Goal: Task Accomplishment & Management: Complete application form

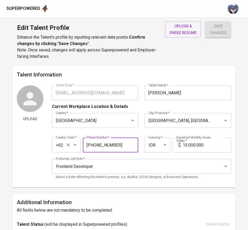
drag, startPoint x: 119, startPoint y: 145, endPoint x: 66, endPoint y: 147, distance: 52.6
click at [66, 147] on div "Country Code   * +62 Country Code * Phone Number   * 812-6378-49647 Phone Numbe…" at bounding box center [142, 143] width 180 height 25
paste input "1-7777-5"
type input "811-7777-547"
click at [132, 134] on div "Country Code   * +62 Country Code * Phone Number   * 811-7777-547 Phone Number …" at bounding box center [142, 143] width 180 height 25
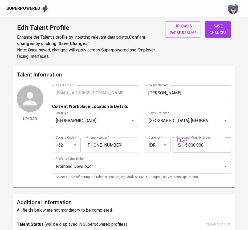
click at [188, 143] on input "15.000.000" at bounding box center [207, 145] width 49 height 15
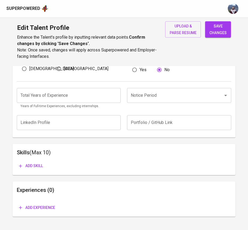
scroll to position [199, 0]
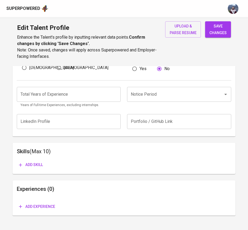
type input "14.000.000"
click at [219, 33] on span "save changes" at bounding box center [218, 29] width 17 height 13
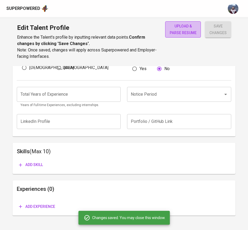
click at [187, 30] on span "upload & parse resume" at bounding box center [183, 29] width 27 height 13
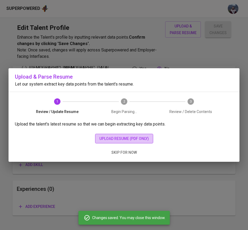
click at [103, 137] on span "upload resume (pdf only)" at bounding box center [125, 139] width 50 height 7
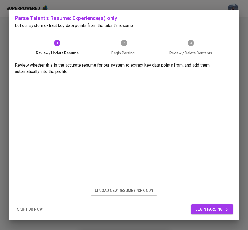
click at [210, 209] on span "begin parsing" at bounding box center [213, 209] width 34 height 7
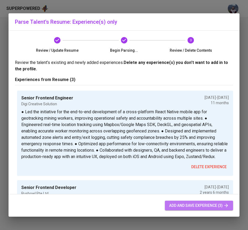
click at [214, 203] on span "add and save experience (3)" at bounding box center [199, 206] width 60 height 7
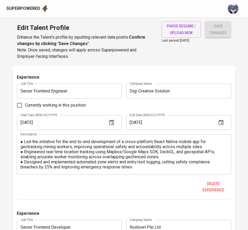
scroll to position [325, 0]
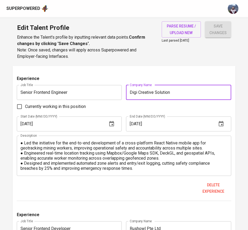
click at [200, 92] on input "Digi Creative Solution" at bounding box center [178, 92] width 105 height 15
type input "Digi Creative Solution (Project Based)"
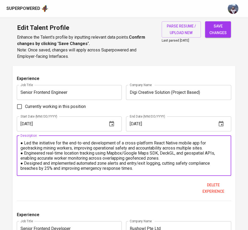
click at [24, 144] on textarea "● Led the initiative for the end-to-end development of a cross-platform React N…" at bounding box center [125, 156] width 208 height 30
drag, startPoint x: 25, startPoint y: 153, endPoint x: 20, endPoint y: 153, distance: 5.1
click at [20, 153] on div "- Led the initiative for the end-to-end development of a cross-platform React N…" at bounding box center [124, 156] width 215 height 40
drag, startPoint x: 23, startPoint y: 142, endPoint x: 14, endPoint y: 142, distance: 9.1
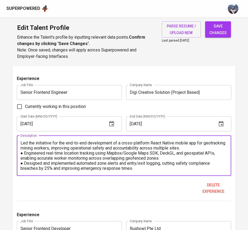
paste textarea "●"
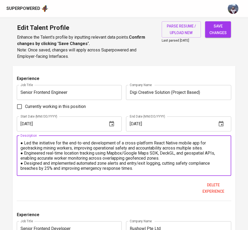
click at [21, 148] on textarea "● Led the initiative for the end-to-end development of a cross-platform React N…" at bounding box center [125, 156] width 208 height 30
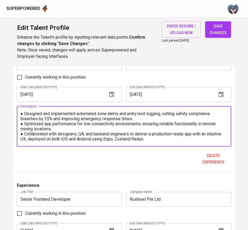
scroll to position [357, 0]
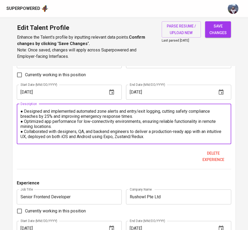
click at [152, 140] on div "● Led the initiative for the end-to-end development of a cross-platform React N…" at bounding box center [124, 124] width 215 height 40
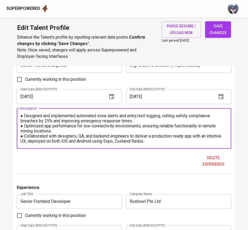
scroll to position [354, 0]
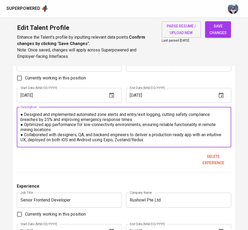
click at [150, 140] on textarea "● Led the initiative for the end-to-end development of a cross-platform React N…" at bounding box center [125, 127] width 208 height 30
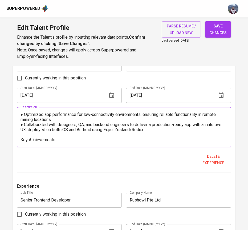
scroll to position [35, 0]
paste textarea "1. Reduced manual reporting workload by 30% through location-based proof-of-wor…"
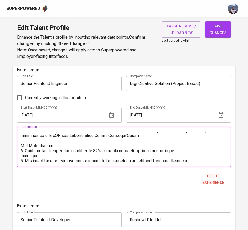
scroll to position [45, 0]
click at [23, 155] on textarea at bounding box center [125, 147] width 208 height 30
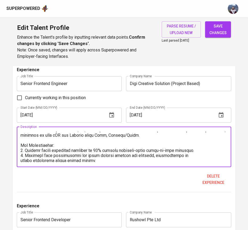
click at [21, 162] on textarea at bounding box center [125, 147] width 208 height 30
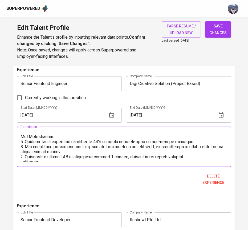
scroll to position [56, 0]
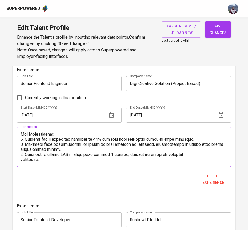
click at [21, 161] on textarea at bounding box center [125, 147] width 208 height 30
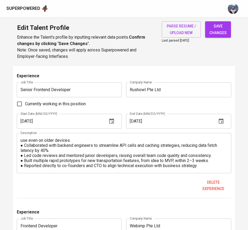
scroll to position [475, 0]
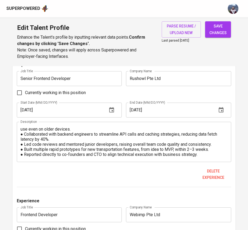
type textarea "● Led the initiative for the end-to-end development of a cross-platform React N…"
click at [214, 159] on div "● Optimized mobile app performance by refactoring UI components and state manag…" at bounding box center [124, 142] width 215 height 40
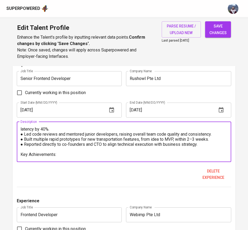
scroll to position [20, 0]
paste textarea "● Improved app performance by 50%, boosting active user retention. ● Reduced cr…"
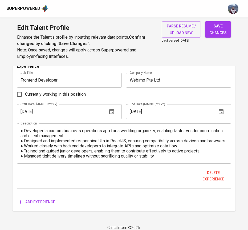
scroll to position [614, 0]
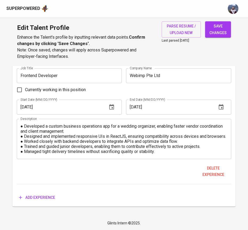
type textarea "● Optimized mobile app performance by refactoring UI components and state manag…"
click at [161, 153] on textarea "● Developed a custom business operations app for a wedding organizer, enabling …" at bounding box center [125, 139] width 208 height 30
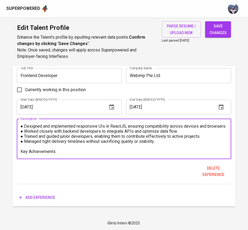
scroll to position [15, 0]
paste textarea "● Reduced client app load times by 40%, improving user satisfaction scores. ● I…"
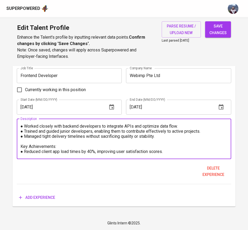
scroll to position [35, 0]
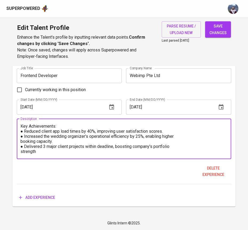
click at [21, 140] on textarea "● Developed a custom business operations app for a wedding organizer, enabling …" at bounding box center [125, 139] width 208 height 30
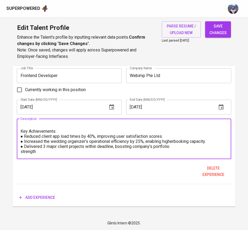
scroll to position [30, 0]
click at [21, 150] on textarea "● Developed a custom business operations app for a wedding organizer, enabling …" at bounding box center [125, 139] width 208 height 30
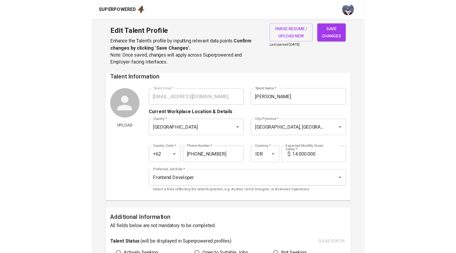
scroll to position [5, 0]
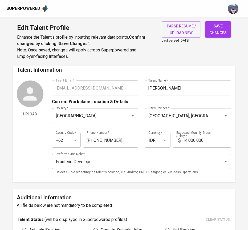
type textarea "● Developed a custom business operations app for a wedding organizer, enabling …"
click at [220, 32] on span "save changes" at bounding box center [218, 29] width 17 height 13
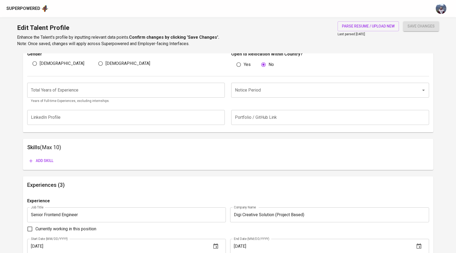
scroll to position [189, 0]
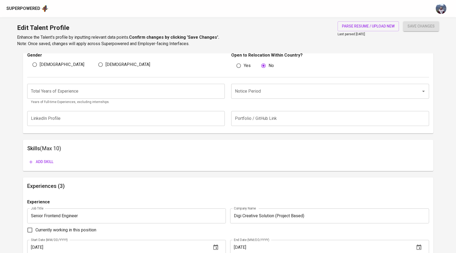
click at [168, 97] on input "number" at bounding box center [126, 91] width 198 height 15
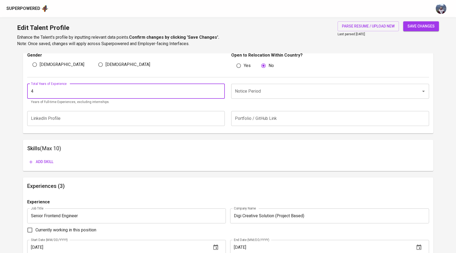
type input "4"
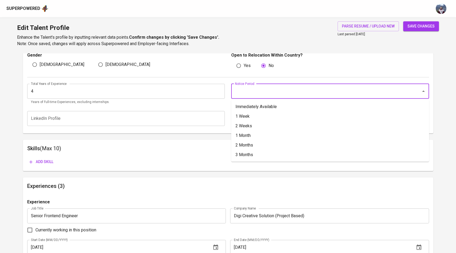
click at [248, 91] on input "Notice Period" at bounding box center [323, 91] width 178 height 10
click at [248, 103] on li "Immediately Available" at bounding box center [330, 107] width 198 height 10
type input "Immediately Available"
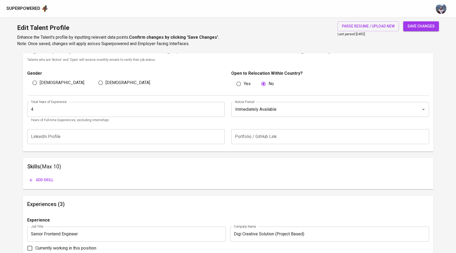
scroll to position [162, 0]
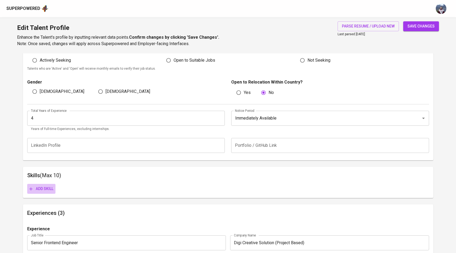
click at [47, 187] on span "Add skill" at bounding box center [41, 188] width 24 height 7
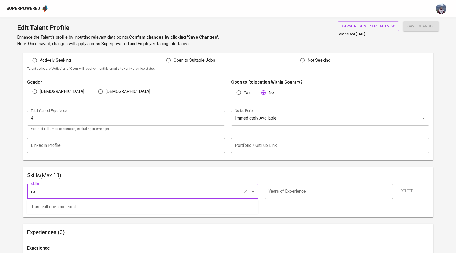
type input "r"
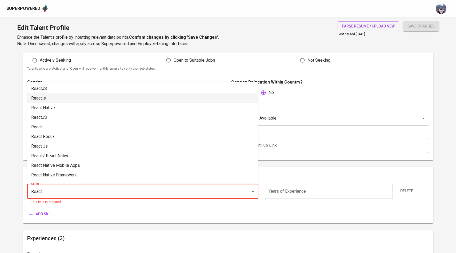
click at [65, 101] on li "React.js" at bounding box center [142, 98] width 231 height 10
type input "React.js"
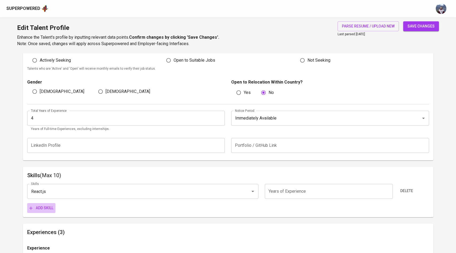
click at [45, 205] on span "Add skill" at bounding box center [41, 208] width 24 height 7
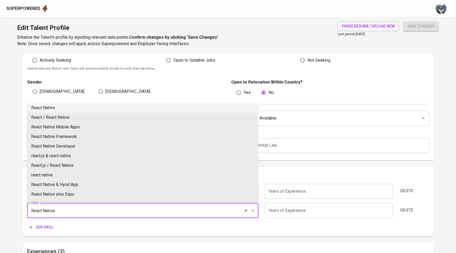
click at [64, 106] on li "React Native" at bounding box center [142, 108] width 231 height 10
type input "React Native"
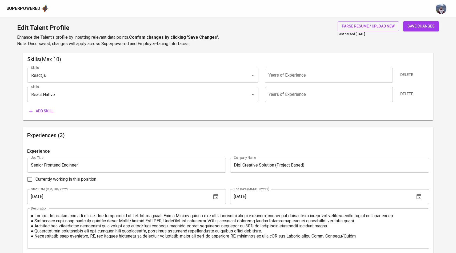
scroll to position [272, 0]
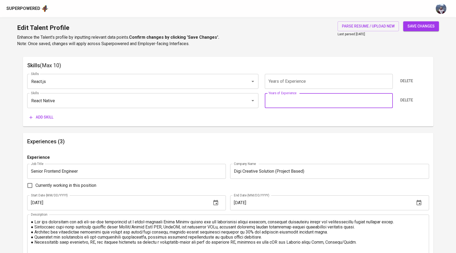
click at [248, 97] on input "number" at bounding box center [329, 100] width 128 height 15
type input "6"
click at [248, 82] on input "number" at bounding box center [329, 81] width 128 height 15
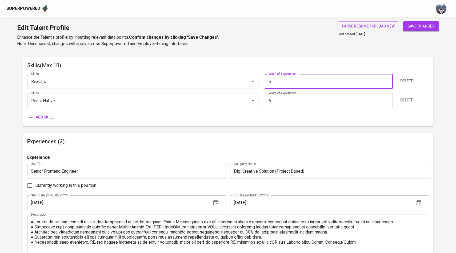
type input "6"
click at [218, 114] on div "Add skill" at bounding box center [228, 117] width 402 height 10
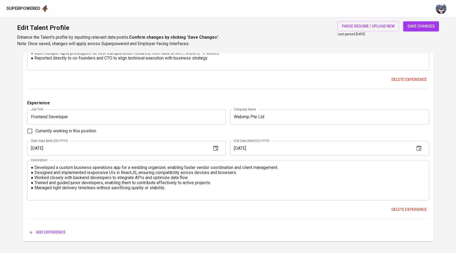
scroll to position [598, 0]
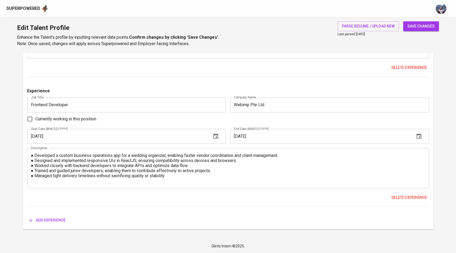
click at [57, 218] on span "Add experience" at bounding box center [47, 220] width 36 height 7
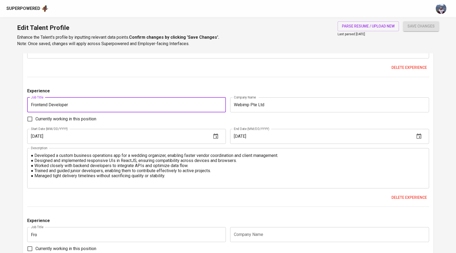
drag, startPoint x: 69, startPoint y: 108, endPoint x: 23, endPoint y: 101, distance: 45.8
click at [23, 101] on div "Experiences (4) Experience Job Title Senior Frontend Engineer Job Title Company…" at bounding box center [228, 83] width 411 height 553
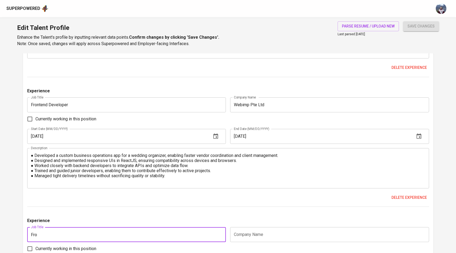
drag, startPoint x: 81, startPoint y: 234, endPoint x: 29, endPoint y: 234, distance: 51.8
click at [29, 230] on input "Fro" at bounding box center [126, 234] width 199 height 15
paste input "ntend Developer"
click at [29, 230] on input "Frontend Developer" at bounding box center [126, 234] width 199 height 15
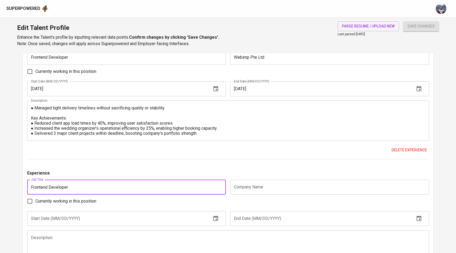
scroll to position [658, 0]
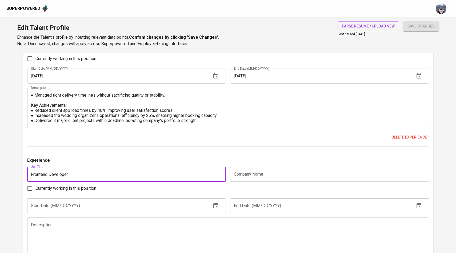
type input "Frontend Developer"
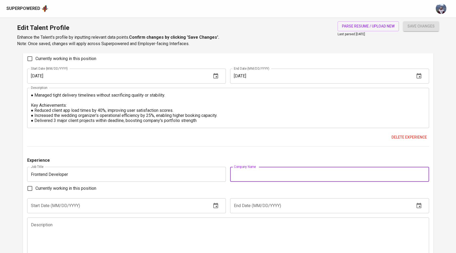
click at [248, 178] on input "text" at bounding box center [329, 174] width 199 height 15
type input "Symbo"
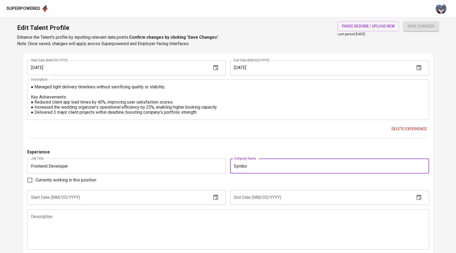
scroll to position [677, 0]
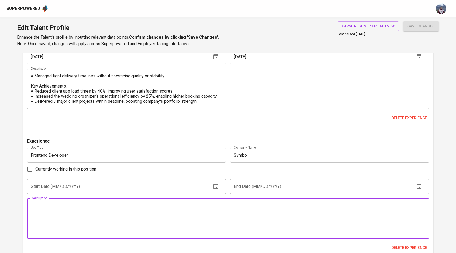
click at [142, 207] on textarea at bounding box center [228, 218] width 395 height 30
click at [88, 186] on input "text" at bounding box center [117, 186] width 180 height 15
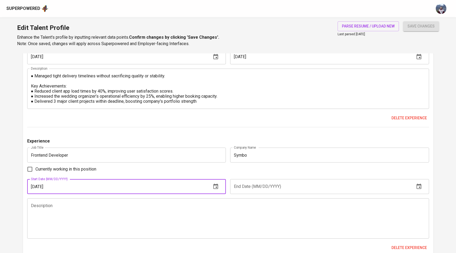
type input "11/01/2018"
click at [248, 190] on input "text" at bounding box center [320, 186] width 180 height 15
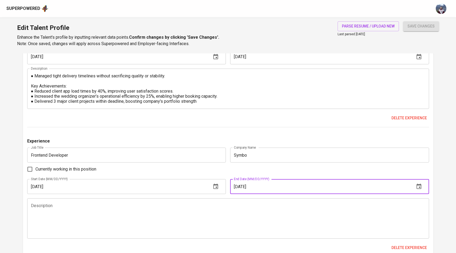
type input "11/01/2020"
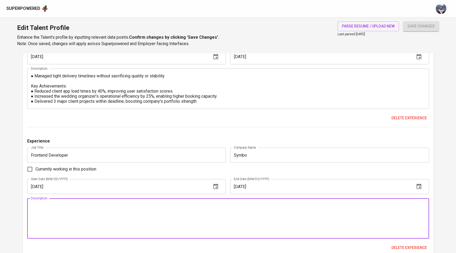
click at [118, 205] on textarea at bounding box center [228, 218] width 395 height 30
paste textarea "Develop and maintain insurance website responsible in selling insurance through…"
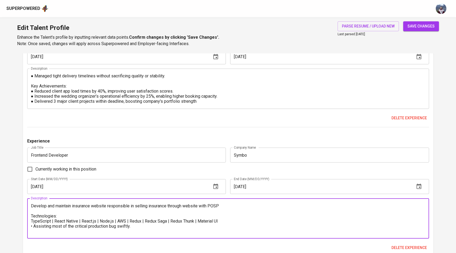
type textarea "Develop and maintain insurance website responsible in selling insurance through…"
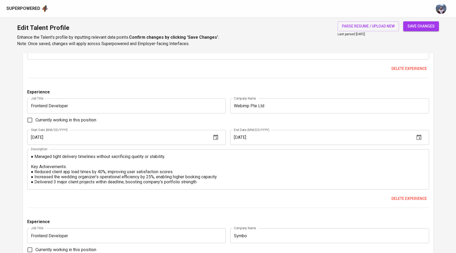
scroll to position [598, 0]
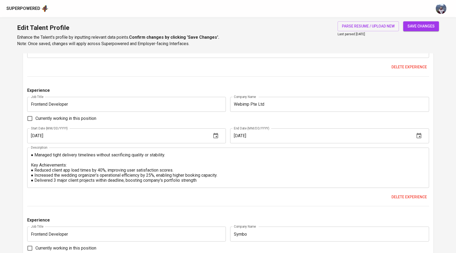
click at [228, 184] on div "● Developed a custom business operations app for a wedding organizer, enabling …" at bounding box center [228, 168] width 402 height 40
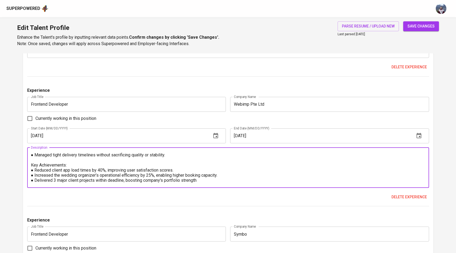
scroll to position [30, 0]
paste textarea "Skills: Gitlab • Google Cloud Platform (GCP) • E-Commerce • Engineering • Serve…"
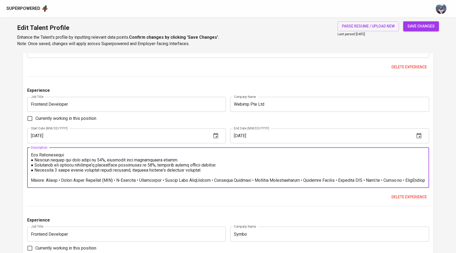
scroll to position [41, 0]
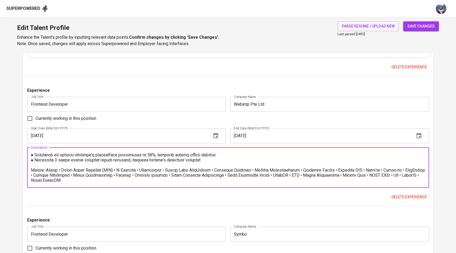
click at [42, 168] on textarea at bounding box center [228, 167] width 395 height 30
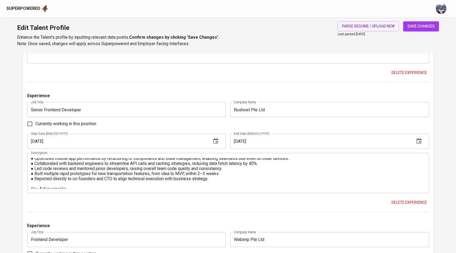
scroll to position [20, 0]
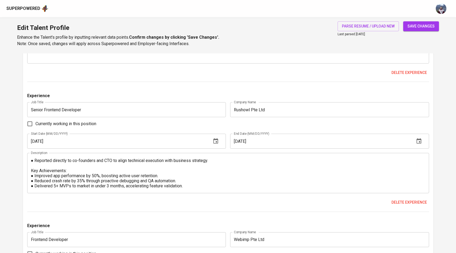
type textarea "● Developed a custom business operations app for a wedding organizer, enabling …"
click at [229, 182] on textarea "● Optimized mobile app performance by refactoring UI components and state manag…" at bounding box center [228, 173] width 395 height 30
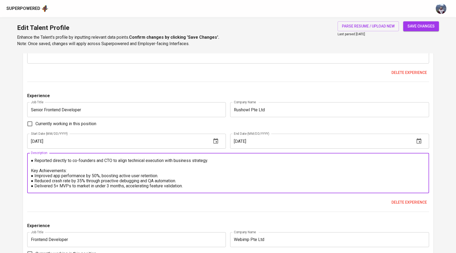
click at [223, 185] on textarea "● Optimized mobile app performance by refactoring UI components and state manag…" at bounding box center [228, 173] width 395 height 30
paste textarea "Skills: Kotlin • Swift (Programming Language) • WebSocket • Socket.io • Google …"
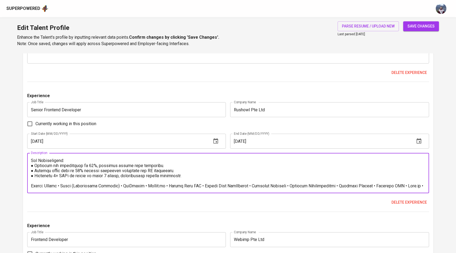
scroll to position [41, 0]
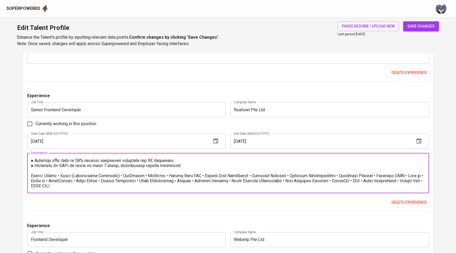
drag, startPoint x: 42, startPoint y: 174, endPoint x: 30, endPoint y: 174, distance: 11.7
click at [30, 174] on div "Description" at bounding box center [228, 173] width 402 height 40
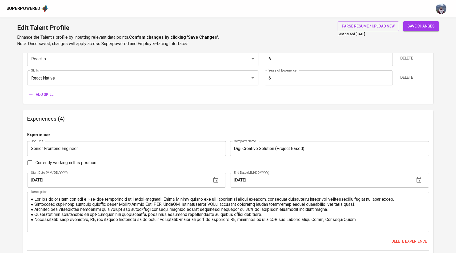
scroll to position [295, 0]
type textarea "● Optimized mobile app performance by refactoring UI components and state manag…"
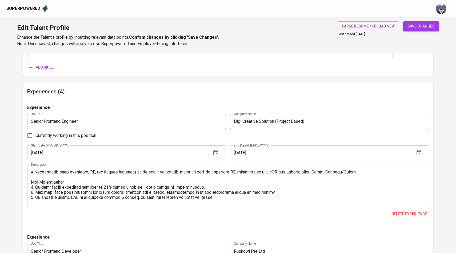
scroll to position [336, 0]
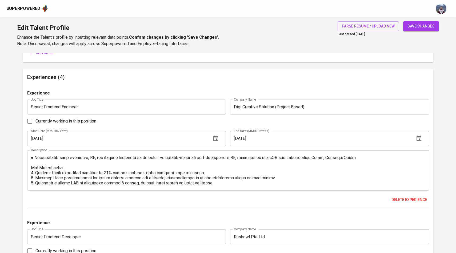
click at [239, 180] on textarea at bounding box center [228, 170] width 395 height 30
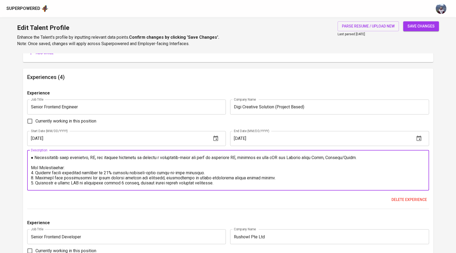
click at [236, 184] on textarea at bounding box center [228, 170] width 395 height 30
paste textarea "Skills: NestJS • Express.js • Prisma ORM • E-Commerce • Engineering • Server Si…"
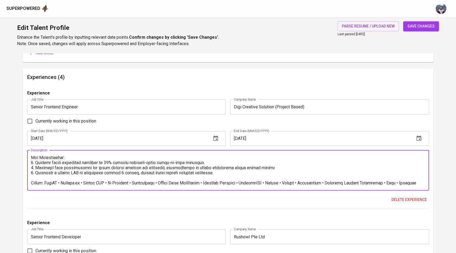
scroll to position [35, 0]
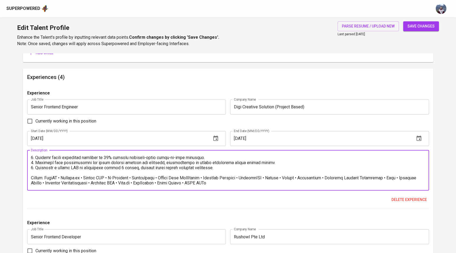
click at [41, 178] on textarea at bounding box center [228, 170] width 395 height 30
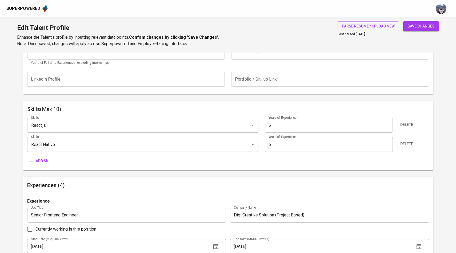
scroll to position [215, 0]
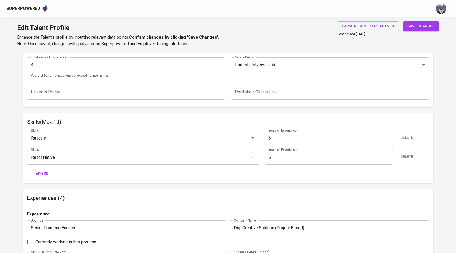
type textarea "● Led the initiative for the end-to-end development of a cross-platform React N…"
click at [248, 26] on span "save changes" at bounding box center [421, 26] width 27 height 7
type input "React Native"
type input "React.js"
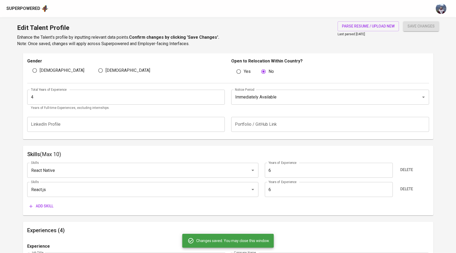
scroll to position [174, 0]
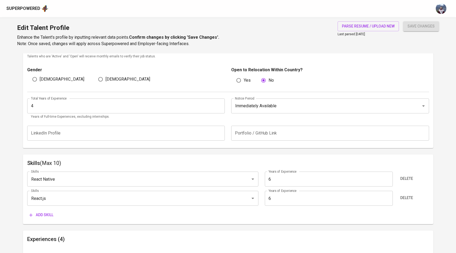
click at [193, 109] on input "4" at bounding box center [126, 105] width 198 height 15
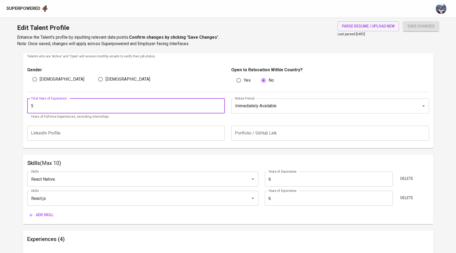
click at [218, 104] on input "5" at bounding box center [126, 105] width 198 height 15
type input "6"
click at [218, 104] on input "6" at bounding box center [126, 105] width 198 height 15
click at [248, 92] on div "Total Years of Experience 6 Total Years of Experience Years of Full-time Experi…" at bounding box center [228, 107] width 402 height 31
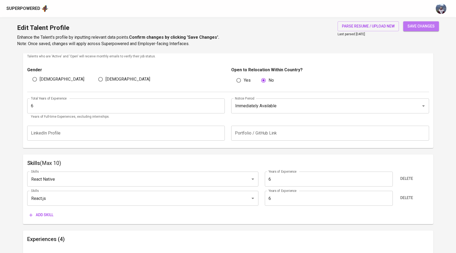
click at [248, 27] on span "save changes" at bounding box center [421, 26] width 27 height 7
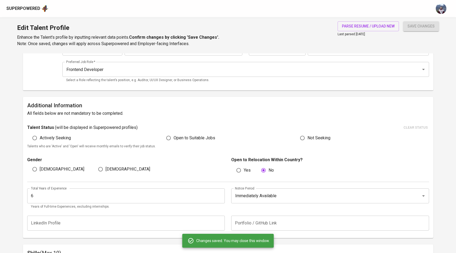
scroll to position [0, 0]
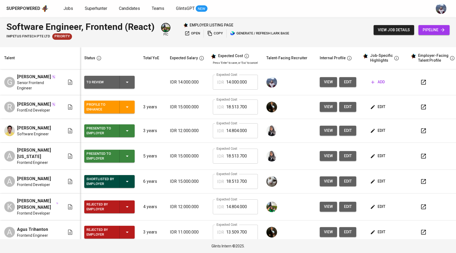
click at [331, 82] on span "view" at bounding box center [328, 82] width 9 height 7
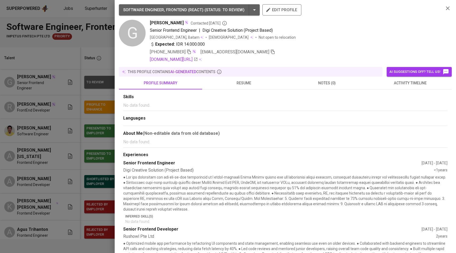
click at [73, 40] on div at bounding box center [228, 126] width 456 height 253
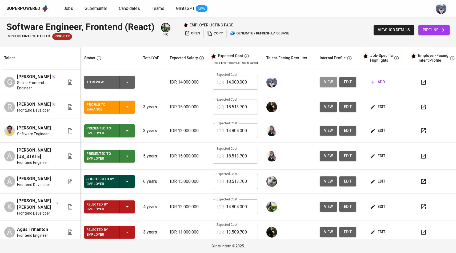
click at [330, 84] on span "view" at bounding box center [328, 82] width 9 height 7
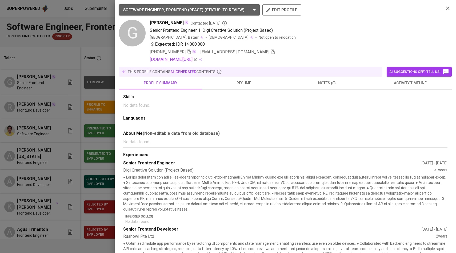
click at [38, 7] on div at bounding box center [228, 126] width 456 height 253
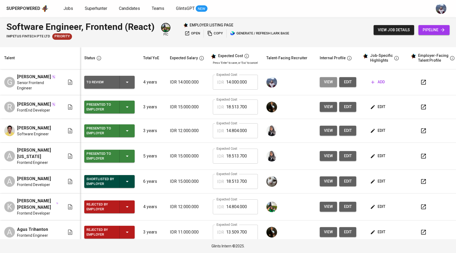
click at [324, 81] on span "view" at bounding box center [328, 82] width 9 height 7
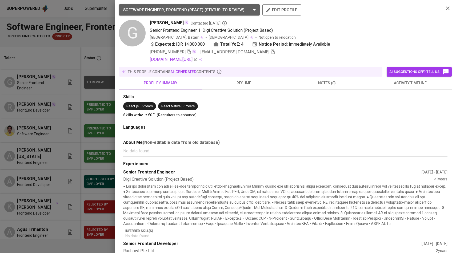
click at [59, 92] on div at bounding box center [228, 126] width 456 height 253
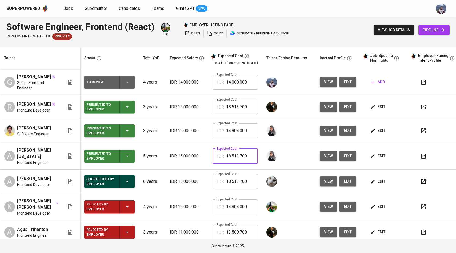
drag, startPoint x: 247, startPoint y: 157, endPoint x: 219, endPoint y: 155, distance: 28.4
click at [219, 155] on div "IDR 18.513.700 Expected Cost" at bounding box center [235, 156] width 45 height 15
drag, startPoint x: 248, startPoint y: 86, endPoint x: 211, endPoint y: 83, distance: 37.7
click at [211, 83] on td "Expected Cost IDR 14.000.000 Expected Cost" at bounding box center [236, 82] width 54 height 26
paste input "8.513.7"
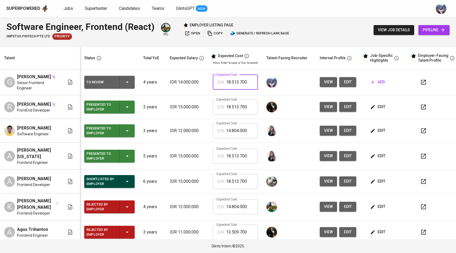
type input "18.513.700"
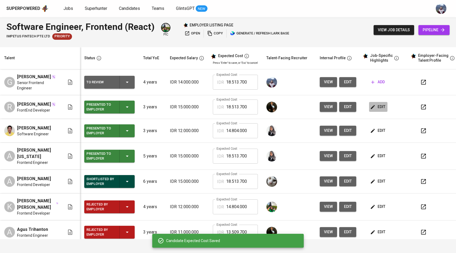
click at [376, 103] on button "edit" at bounding box center [378, 107] width 18 height 10
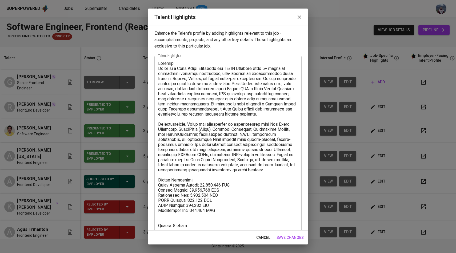
scroll to position [7, 0]
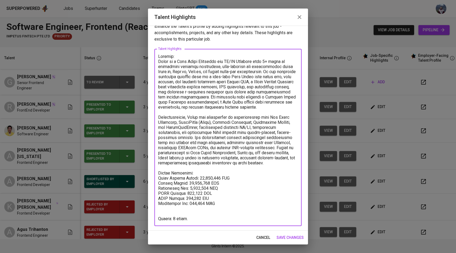
drag, startPoint x: 191, startPoint y: 218, endPoint x: 157, endPoint y: 173, distance: 56.0
click at [157, 173] on div "x Talent Highlights" at bounding box center [227, 137] width 147 height 177
click at [294, 237] on span "save changes" at bounding box center [290, 237] width 27 height 7
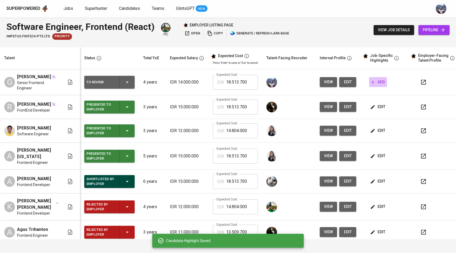
click at [378, 81] on span "add" at bounding box center [378, 82] width 14 height 7
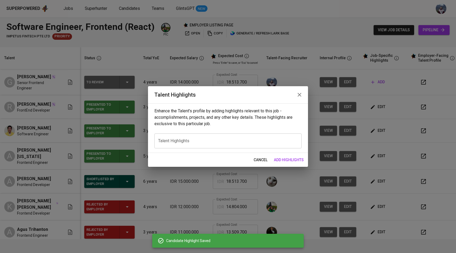
click at [239, 134] on div "x Talent Highlights" at bounding box center [227, 140] width 147 height 15
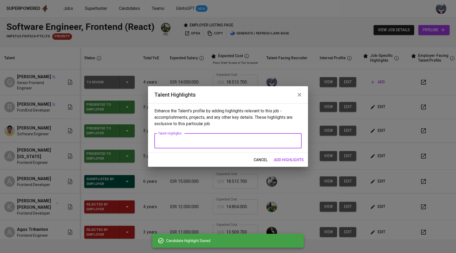
paste textarea "Salary Breakdown: Total Monthly Salary: 18,513,700 IDR Talent Salary: 15,000,00…"
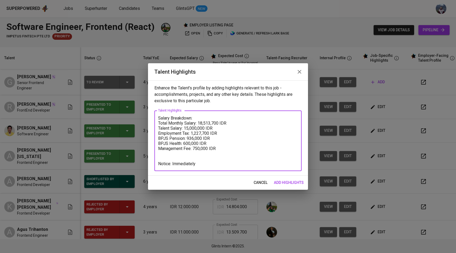
click at [159, 117] on textarea "Salary Breakdown: Total Monthly Salary: 18,513,700 IDR Talent Salary: 15,000,00…" at bounding box center [228, 141] width 140 height 51
click at [159, 118] on textarea "Salary Breakdown: Total Monthly Salary: 18,513,700 IDR Talent Salary: 15,000,00…" at bounding box center [228, 141] width 140 height 51
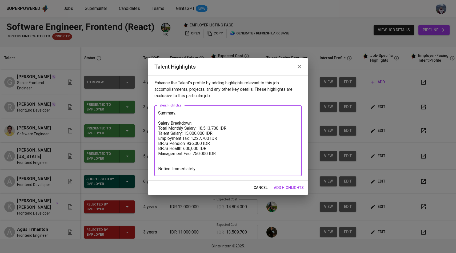
click at [174, 112] on textarea "Summary: Salary Breakdown: Total Monthly Salary: 18,513,700 IDR Talent Salary: …" at bounding box center [228, 140] width 140 height 61
click at [189, 111] on textarea "[Summary: Salary Breakdown: Total Monthly Salary: 18,513,700 IDR Talent Salary:…" at bounding box center [228, 140] width 140 height 61
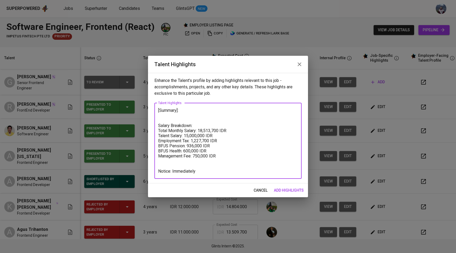
click at [160, 125] on textarea "[Summary]: Salary Breakdown: Total Monthly Salary: 18,513,700 IDR Talent Salary…" at bounding box center [228, 141] width 140 height 66
click at [193, 125] on textarea "[Summary]: [Salary Breakdown: Total Monthly Salary: 18,513,700 IDR Talent Salar…" at bounding box center [228, 141] width 140 height 66
click at [189, 112] on textarea "[Summary]: [Salary Breakdown]: Total Monthly Salary: 18,513,700 IDR Talent Sala…" at bounding box center [228, 141] width 140 height 66
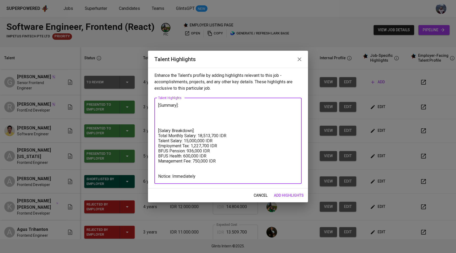
type textarea "[Summary]: [Salary Breakdown]: Total Monthly Salary: 18,513,700 IDR Talent Sala…"
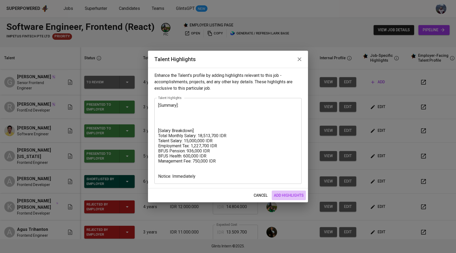
click at [279, 196] on span "add highlights" at bounding box center [289, 195] width 30 height 7
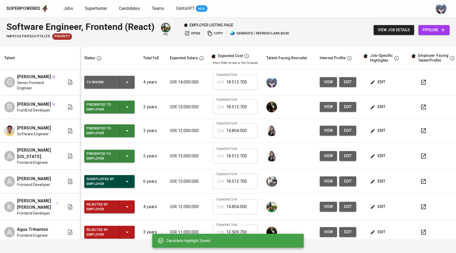
click at [374, 80] on span "edit" at bounding box center [378, 82] width 14 height 7
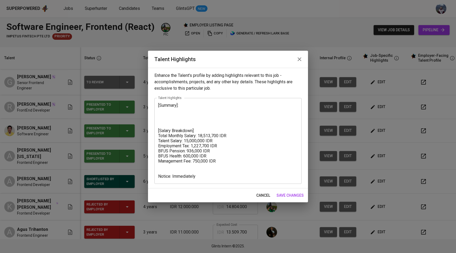
click at [186, 111] on textarea "[Summary]: [Salary Breakdown]: Total Monthly Salary: 18,513,700 IDR Talent Sala…" at bounding box center [228, 141] width 140 height 76
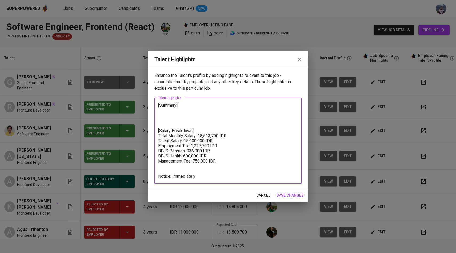
paste textarea "Passionate Software Engineer with 6+ years of experience in the tech industry, …"
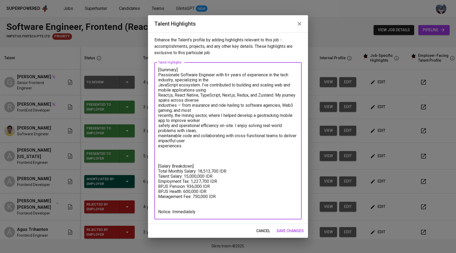
click at [160, 76] on textarea "[Summary]: Passionate Software Engineer with 6+ years of experience in the tech…" at bounding box center [228, 140] width 140 height 147
click at [159, 87] on textarea "[Summary]: Gunut is a passionate Software Engineer with 6+ years of experience …" at bounding box center [228, 140] width 140 height 147
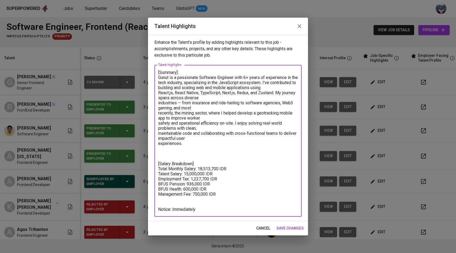
click at [285, 82] on textarea "[Summary]: Gunut is a passionate Software Engineer with 6+ years of experience …" at bounding box center [228, 141] width 140 height 142
click at [159, 97] on textarea "[Summary]: Gunut is a passionate Software Engineer with 6+ years of experience …" at bounding box center [228, 141] width 140 height 142
click at [158, 102] on textarea "[Summary]: Gunut is a passionate Software Engineer with 6+ years of experience …" at bounding box center [228, 141] width 140 height 142
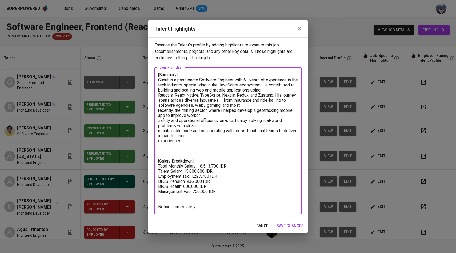
click at [160, 112] on textarea "[Summary]: Gunut is a passionate Software Engineer with 6+ years of experience …" at bounding box center [228, 140] width 140 height 137
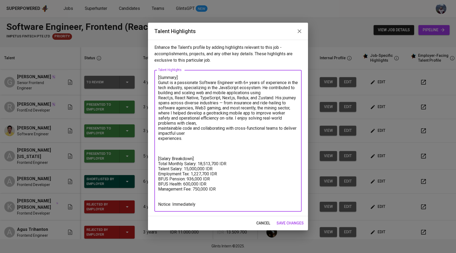
click at [172, 113] on textarea "[Summary]: Gunut is a passionate Software Engineer with 6+ years of experience …" at bounding box center [228, 141] width 140 height 132
drag, startPoint x: 188, startPoint y: 140, endPoint x: 236, endPoint y: 119, distance: 52.3
click at [236, 119] on textarea "[Summary]: Gunut is a passionate Software Engineer with 6+ years of experience …" at bounding box center [228, 141] width 140 height 132
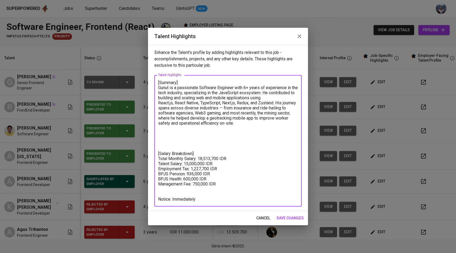
click at [170, 87] on textarea "[Summary]: Gunut is a passionate Software Engineer with 6+ years of experience …" at bounding box center [228, 141] width 140 height 122
click at [190, 117] on textarea "[Summary]: Guntur is a passionate Software Engineer with 6+ years of experience…" at bounding box center [228, 141] width 140 height 122
click at [189, 149] on textarea "[Summary]: Guntur is a passionate Software Engineer with 6+ years of experience…" at bounding box center [228, 141] width 140 height 122
click at [181, 140] on textarea "[Summary]: Guntur is a passionate Software Engineer with 6+ years of experience…" at bounding box center [228, 141] width 140 height 122
paste textarea "● Frontend Development → React.js, Next.js, React Native, Expo, TypeScript, Jav…"
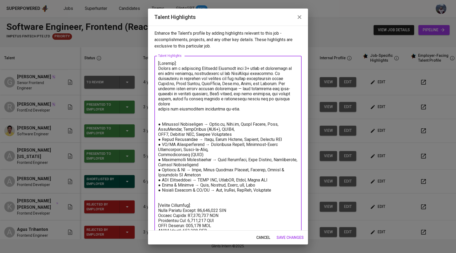
click at [161, 119] on textarea at bounding box center [228, 155] width 140 height 188
click at [159, 130] on textarea at bounding box center [228, 155] width 140 height 188
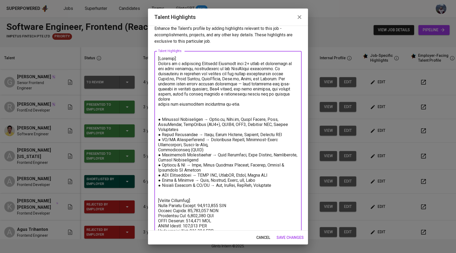
scroll to position [5, 0]
click at [159, 144] on textarea at bounding box center [228, 149] width 140 height 188
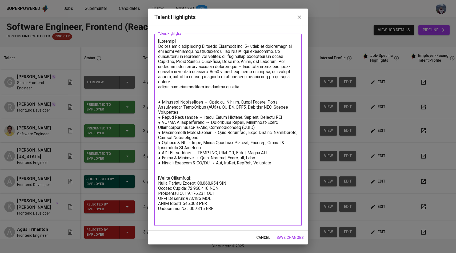
scroll to position [22, 0]
type textarea "[Summary]: Guntur is a passionate Software Engineer with 6+ years of experience…"
click at [284, 237] on span "save changes" at bounding box center [290, 237] width 27 height 7
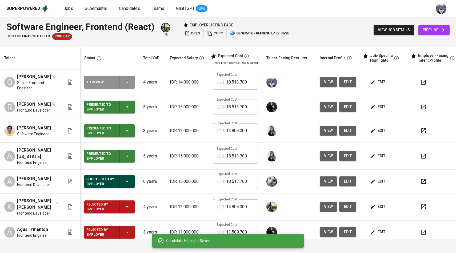
click at [128, 79] on icon "button" at bounding box center [127, 82] width 6 height 6
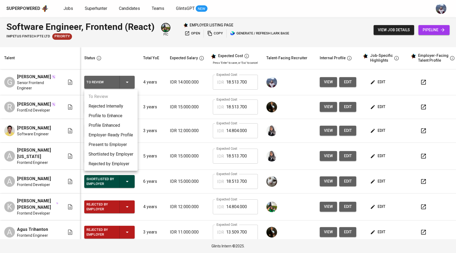
click at [119, 132] on li "Employer-Ready Profile" at bounding box center [110, 135] width 53 height 10
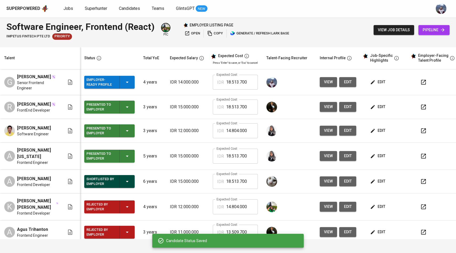
click at [187, 133] on p "IDR 12.000.000" at bounding box center [187, 131] width 34 height 6
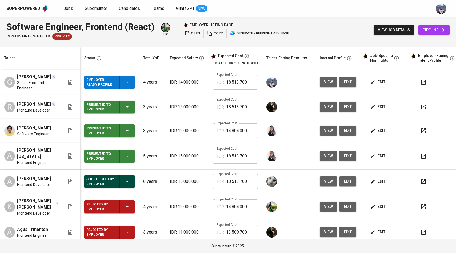
click at [326, 84] on span "view" at bounding box center [328, 82] width 9 height 7
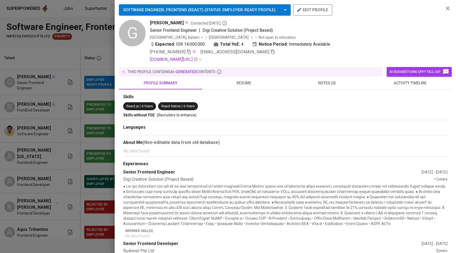
click at [271, 52] on icon "button" at bounding box center [273, 51] width 5 height 5
click at [76, 66] on div at bounding box center [228, 126] width 456 height 253
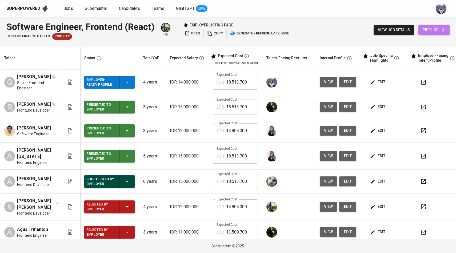
click at [424, 29] on span "pipeline" at bounding box center [434, 30] width 23 height 7
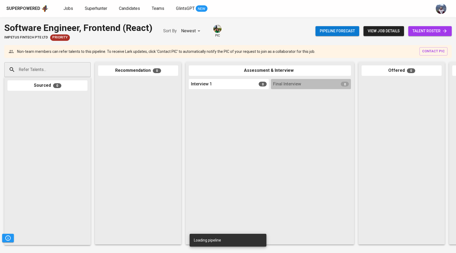
click at [60, 73] on input "Refer Talents..." at bounding box center [45, 70] width 56 height 10
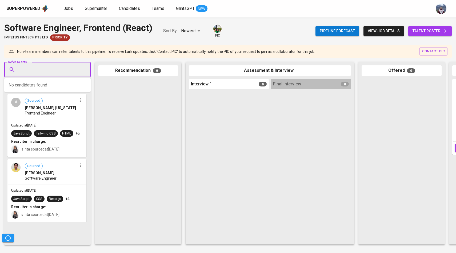
paste input "[EMAIL_ADDRESS][DOMAIN_NAME]"
type input "[EMAIL_ADDRESS][DOMAIN_NAME]"
click at [57, 87] on div "[PERSON_NAME]" at bounding box center [47, 84] width 50 height 5
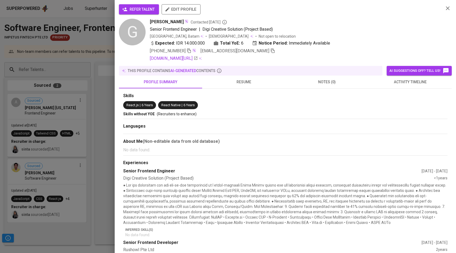
click at [151, 8] on span "refer talent" at bounding box center [138, 9] width 31 height 7
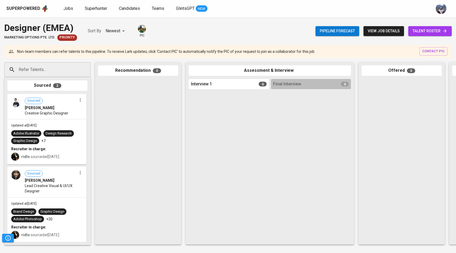
scroll to position [0, 0]
click at [420, 23] on div "Pipeline forecast view job details talent roster" at bounding box center [384, 30] width 136 height 19
click at [420, 28] on span "talent roster" at bounding box center [430, 31] width 35 height 7
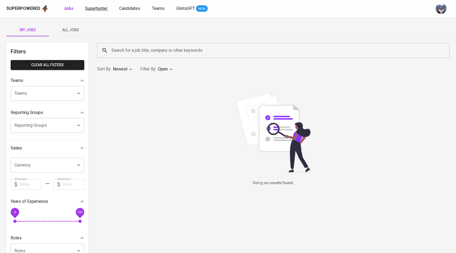
click at [102, 7] on span "Superhunter" at bounding box center [96, 8] width 22 height 5
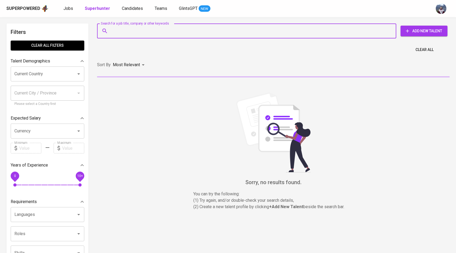
click at [129, 31] on input "Search for a job title, company or other keywords" at bounding box center [248, 31] width 276 height 10
paste input "[EMAIL_ADDRESS][DOMAIN_NAME]"
type input "[EMAIL_ADDRESS][DOMAIN_NAME]"
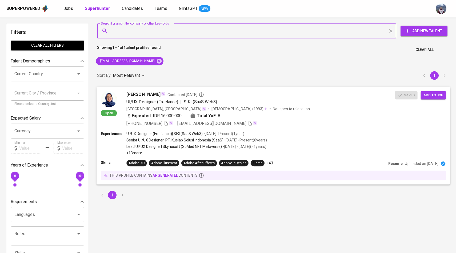
click at [112, 95] on img at bounding box center [109, 99] width 16 height 16
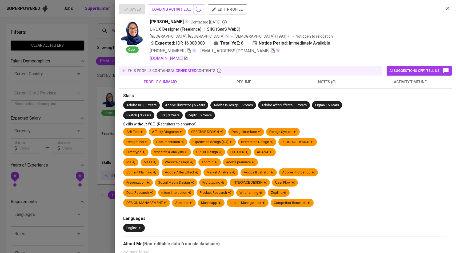
click at [419, 85] on button "activity timeline" at bounding box center [410, 82] width 83 height 13
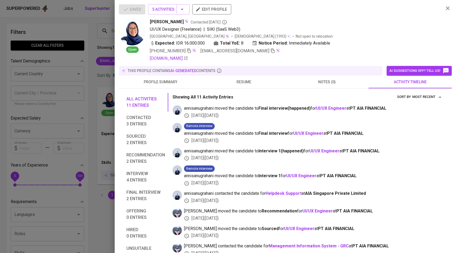
click at [78, 82] on div at bounding box center [228, 126] width 456 height 253
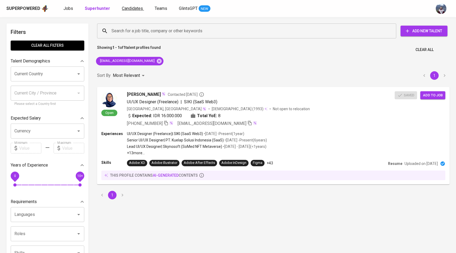
click at [135, 6] on span "Candidates" at bounding box center [132, 8] width 21 height 5
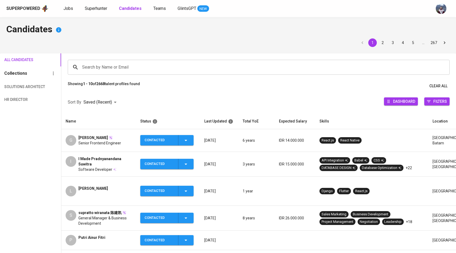
scroll to position [2, 0]
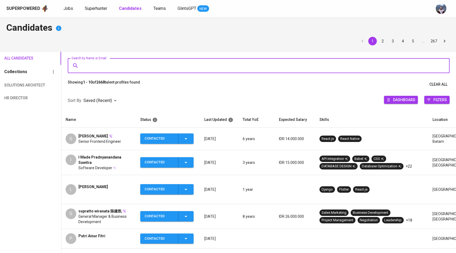
click at [200, 65] on input "Search by Name or Email" at bounding box center [260, 66] width 359 height 10
paste input "[EMAIL_ADDRESS][DOMAIN_NAME]"
type input "[EMAIL_ADDRESS][DOMAIN_NAME]"
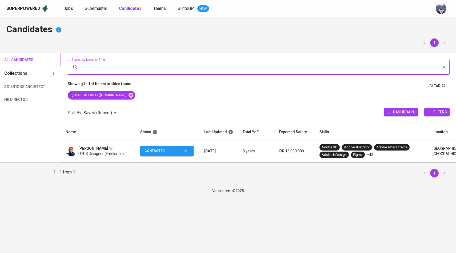
click at [182, 149] on div "Contacted" at bounding box center [167, 151] width 45 height 10
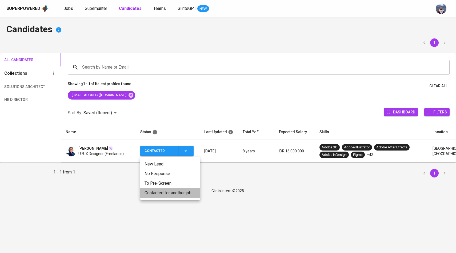
click at [168, 191] on li "Contacted for another job" at bounding box center [170, 193] width 60 height 10
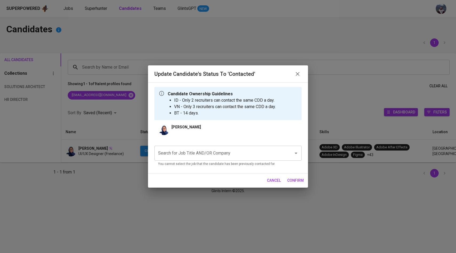
click at [194, 156] on input "Search for Job Title AND/OR Company" at bounding box center [221, 153] width 128 height 10
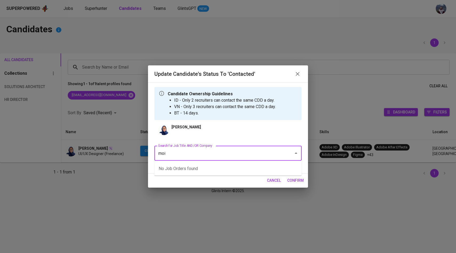
type input "moi"
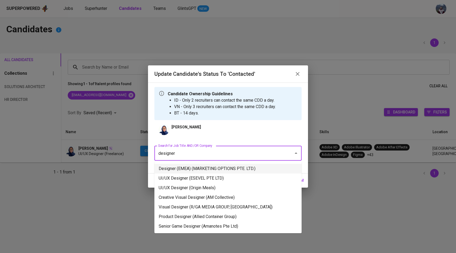
click at [179, 167] on li "Designer (EMEA) (MARKETING OPTIONS PTE. LTD.)" at bounding box center [227, 169] width 147 height 10
type input "designer"
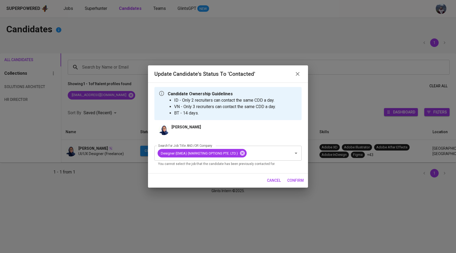
click at [290, 178] on span "confirm" at bounding box center [295, 180] width 17 height 7
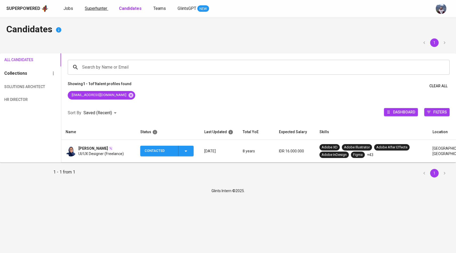
click at [103, 8] on span "Superhunter" at bounding box center [96, 8] width 22 height 5
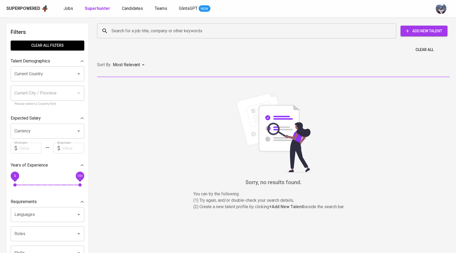
click at [123, 29] on input "Search for a job title, company or other keywords" at bounding box center [248, 31] width 276 height 10
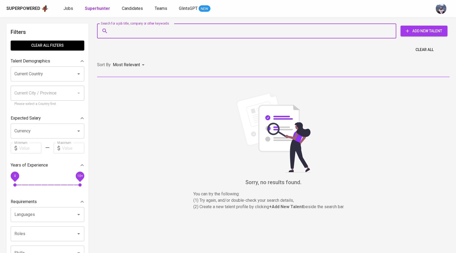
paste input "[EMAIL_ADDRESS][DOMAIN_NAME]"
type input "[EMAIL_ADDRESS][DOMAIN_NAME]"
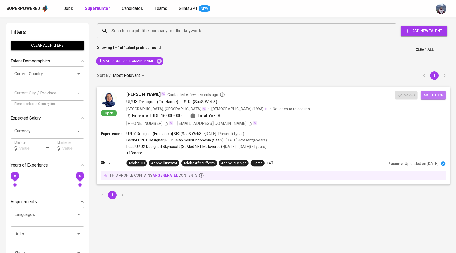
click at [430, 94] on span "Add to job" at bounding box center [434, 95] width 20 height 6
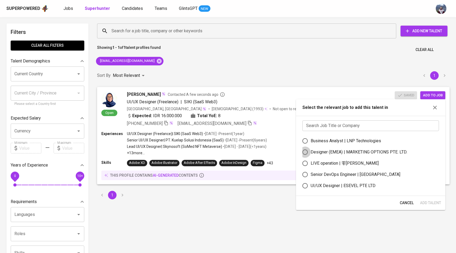
click at [308, 151] on input "Designer (EMEA) | MARKETING OPTIONS PTE. LTD." at bounding box center [305, 151] width 11 height 11
radio input "true"
click at [434, 203] on span "Add Talent" at bounding box center [430, 203] width 21 height 7
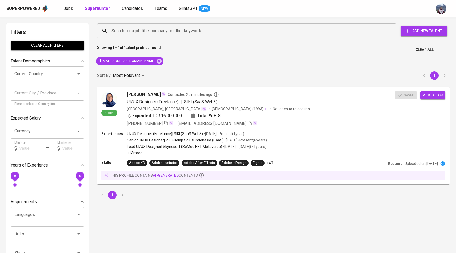
click at [126, 10] on span "Candidates" at bounding box center [132, 8] width 21 height 5
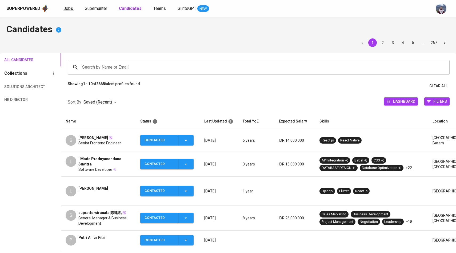
click at [67, 12] on link "Jobs" at bounding box center [68, 8] width 11 height 7
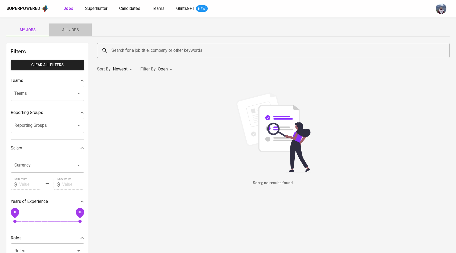
click at [83, 27] on span "All Jobs" at bounding box center [70, 30] width 36 height 7
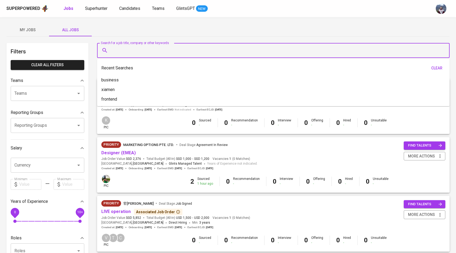
click at [125, 53] on input "Search for a job title, company or other keywords" at bounding box center [274, 50] width 329 height 10
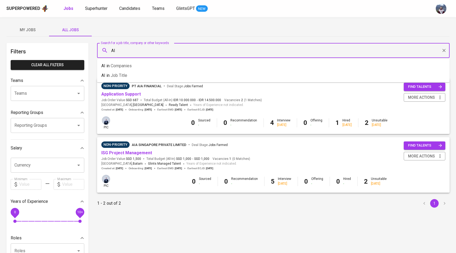
type input "A"
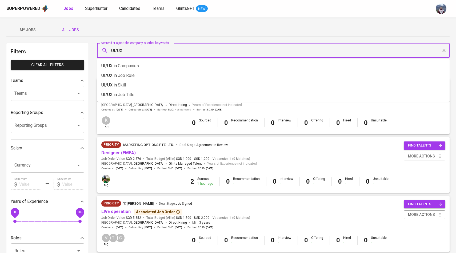
type input "UI/UX"
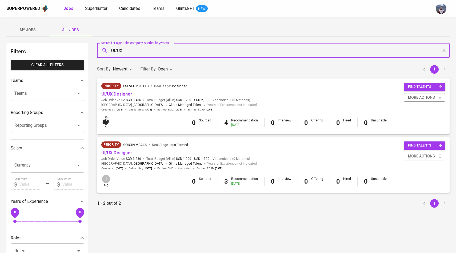
click at [164, 70] on body "Superpowered Jobs Superhunter Candidates Teams GlintsGPT NEW My Jobs All Jobs F…" at bounding box center [228, 182] width 456 height 364
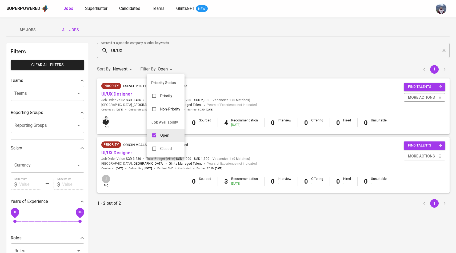
click at [155, 135] on input "checkbox" at bounding box center [154, 135] width 10 height 10
checkbox input "false"
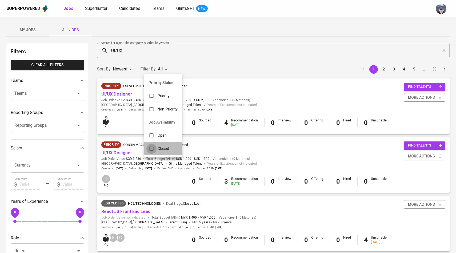
click at [153, 149] on input "checkbox" at bounding box center [151, 149] width 10 height 10
checkbox input "true"
type input "CLOSE"
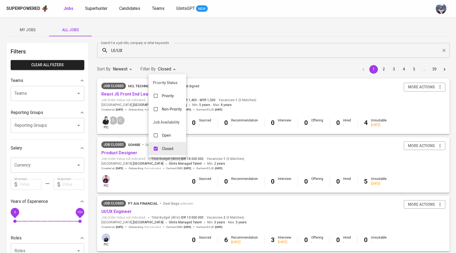
click at [241, 70] on div at bounding box center [228, 126] width 456 height 253
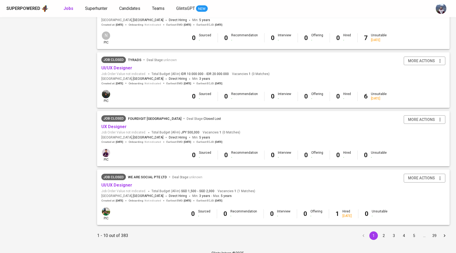
scroll to position [446, 0]
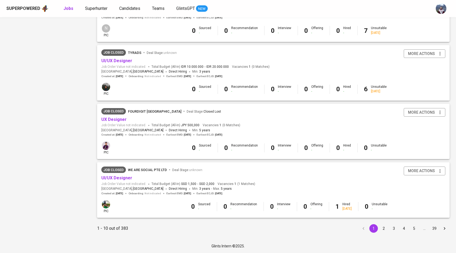
click at [383, 230] on button "2" at bounding box center [384, 228] width 9 height 9
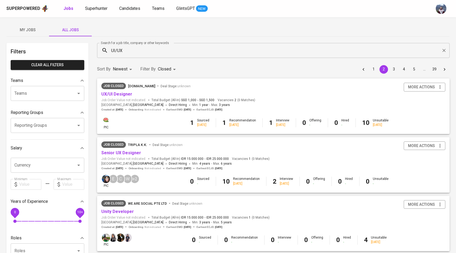
drag, startPoint x: 189, startPoint y: 56, endPoint x: 125, endPoint y: 49, distance: 64.9
click at [125, 49] on div "UI/UX Search for a job title, company or other keywords" at bounding box center [273, 50] width 353 height 15
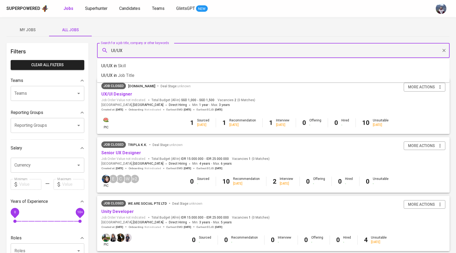
drag, startPoint x: 125, startPoint y: 49, endPoint x: 108, endPoint y: 49, distance: 16.8
click at [108, 49] on div "UI/UX Search for a job title, company or other keywords" at bounding box center [273, 50] width 353 height 15
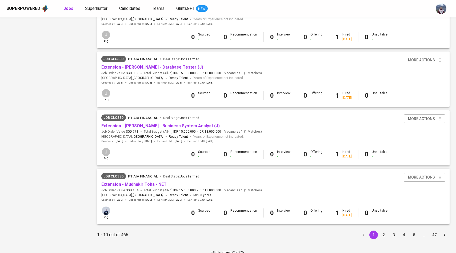
scroll to position [446, 0]
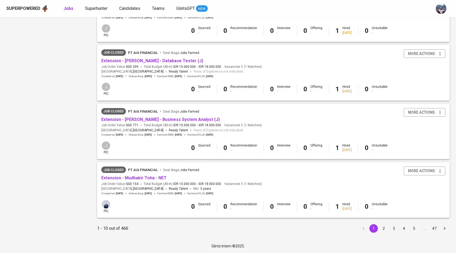
click at [387, 227] on button "2" at bounding box center [384, 228] width 9 height 9
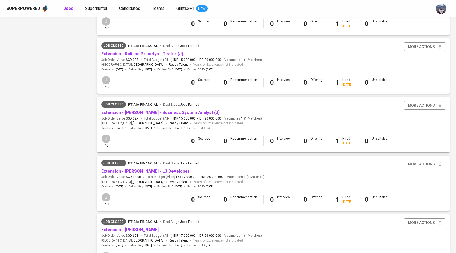
scroll to position [446, 0]
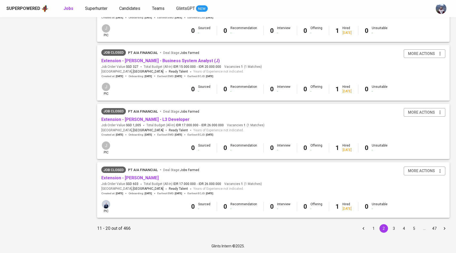
click at [395, 228] on button "3" at bounding box center [394, 228] width 9 height 9
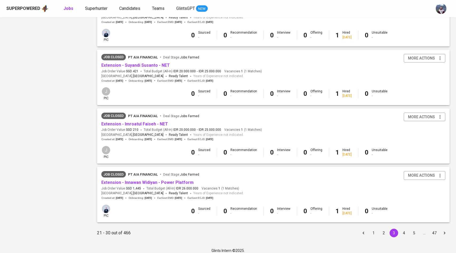
scroll to position [446, 0]
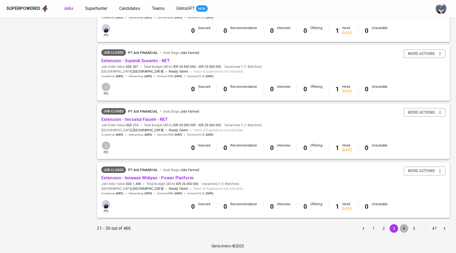
click at [407, 228] on button "4" at bounding box center [404, 228] width 9 height 9
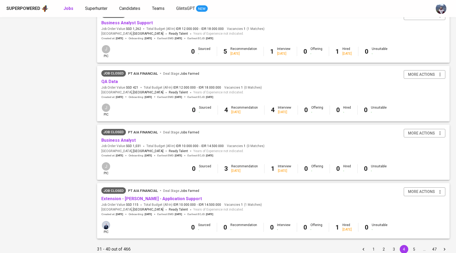
scroll to position [446, 0]
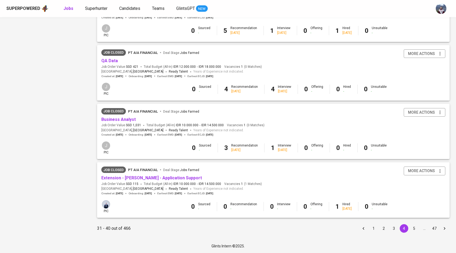
click at [414, 229] on button "5" at bounding box center [414, 228] width 9 height 9
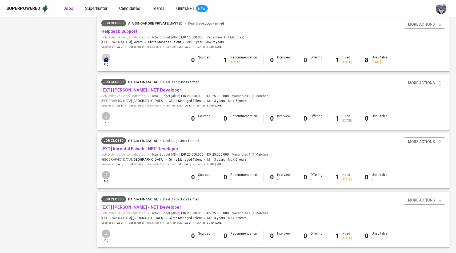
scroll to position [446, 0]
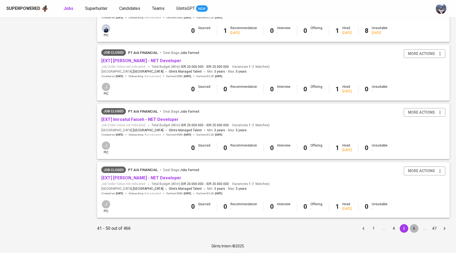
click at [415, 230] on button "6" at bounding box center [414, 228] width 9 height 9
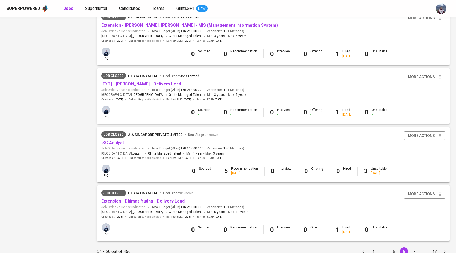
scroll to position [446, 0]
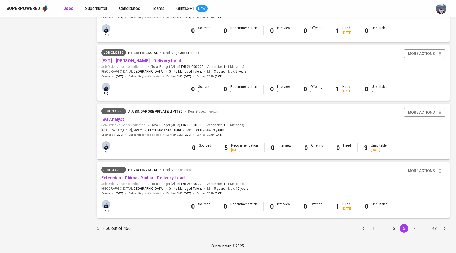
click at [442, 229] on icon "Go to next page" at bounding box center [444, 228] width 5 height 5
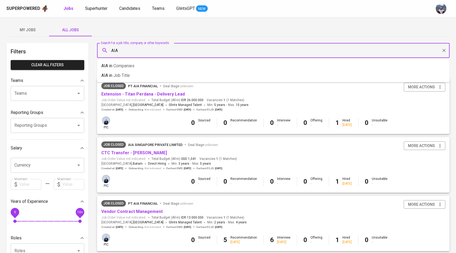
click at [215, 55] on input "AIA" at bounding box center [274, 50] width 329 height 10
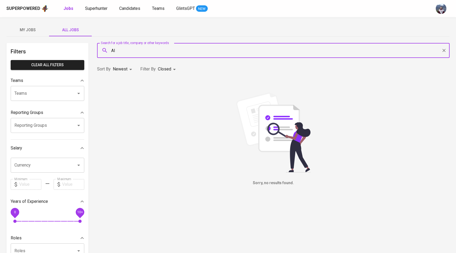
type input "A"
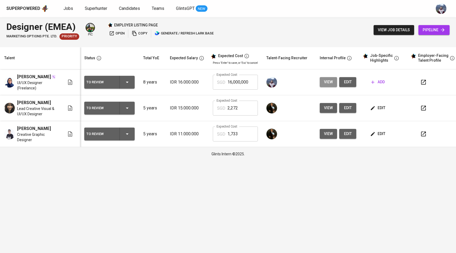
click at [325, 85] on span "view" at bounding box center [328, 82] width 9 height 7
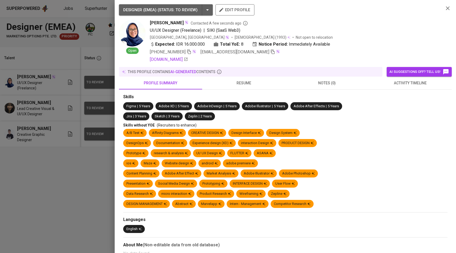
click at [62, 103] on div at bounding box center [228, 126] width 456 height 253
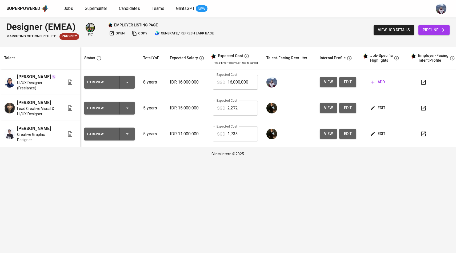
click at [332, 86] on button "view" at bounding box center [328, 82] width 17 height 10
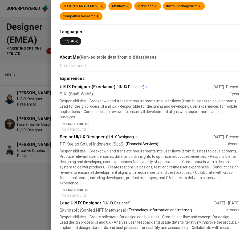
scroll to position [241, 0]
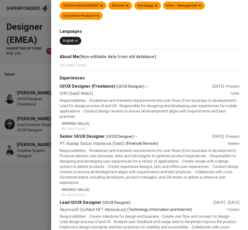
click at [35, 66] on div at bounding box center [124, 115] width 248 height 230
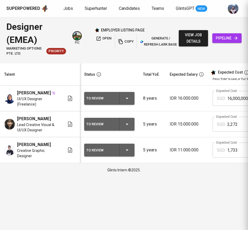
scroll to position [0, 203]
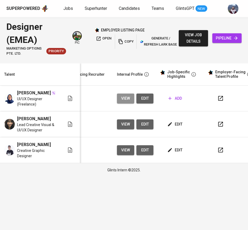
click at [126, 100] on span "view" at bounding box center [125, 98] width 9 height 7
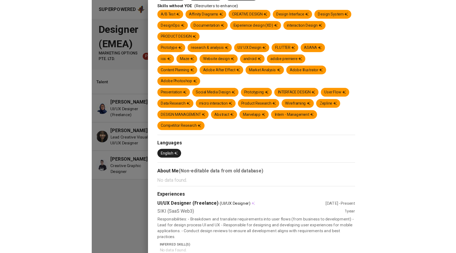
scroll to position [0, 0]
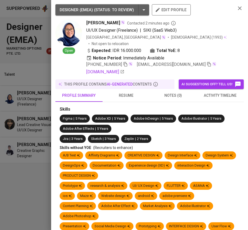
click at [169, 12] on span "edit profile" at bounding box center [171, 9] width 30 height 7
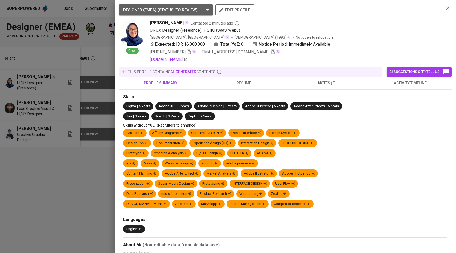
scroll to position [0, 4]
click at [96, 47] on div at bounding box center [228, 126] width 456 height 253
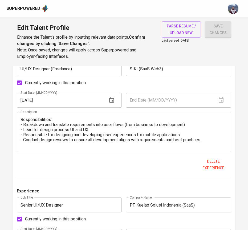
scroll to position [505, 0]
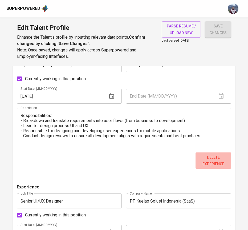
click at [214, 163] on span "Delete experience" at bounding box center [213, 160] width 31 height 13
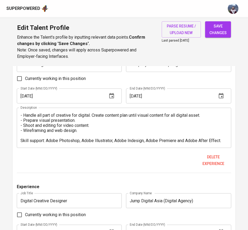
scroll to position [1447, 0]
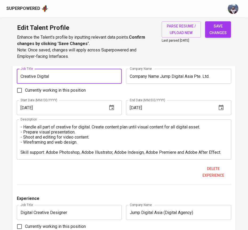
click at [67, 74] on input "Creative Digital" at bounding box center [69, 76] width 105 height 15
type input "Creative Designer (UI/UX)"
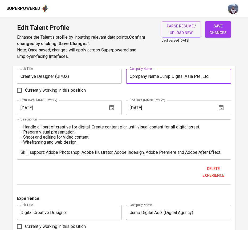
drag, startPoint x: 213, startPoint y: 78, endPoint x: 123, endPoint y: 75, distance: 89.7
click at [123, 75] on div "Experience Job Title Creative Designer (UI/UX) Job Title Company Name Company N…" at bounding box center [124, 122] width 215 height 126
type input "l"
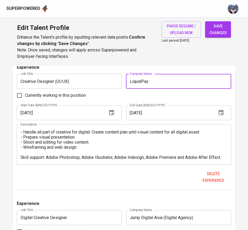
scroll to position [1442, 0]
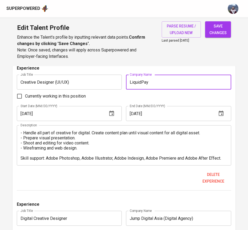
type input "LiquidPay"
click at [45, 114] on input "[DATE]" at bounding box center [60, 113] width 87 height 15
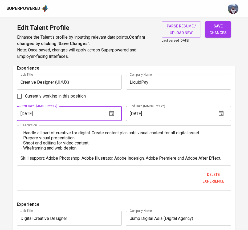
type input "[DATE]"
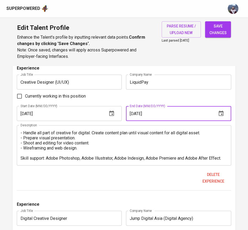
click at [135, 112] on input "06/01/2017" at bounding box center [169, 113] width 87 height 15
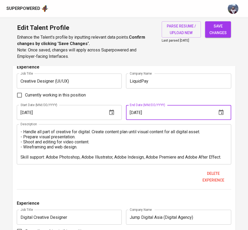
type input "10/01/2017"
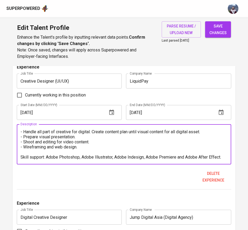
click at [81, 153] on textarea "- Handle all part of creative for digital. Create content plan until visual con…" at bounding box center [125, 144] width 208 height 30
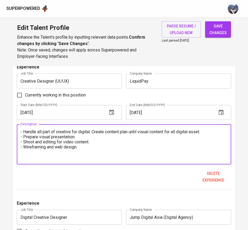
scroll to position [5, 0]
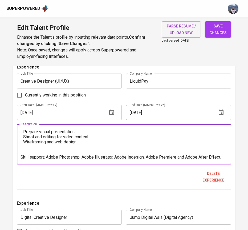
click at [100, 149] on textarea "- Handle all part of creative for digital. Create content plan until visual con…" at bounding box center [125, 144] width 208 height 30
drag, startPoint x: 100, startPoint y: 149, endPoint x: 70, endPoint y: 119, distance: 42.5
click at [60, 132] on textarea "- Handle all part of creative for digital. Create content plan until visual con…" at bounding box center [125, 144] width 208 height 30
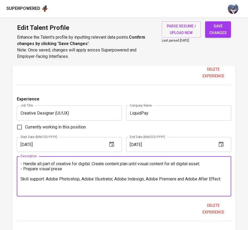
scroll to position [1402, 0]
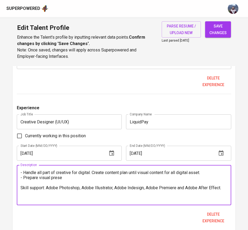
drag, startPoint x: 67, startPoint y: 178, endPoint x: 23, endPoint y: 173, distance: 44.8
click at [23, 173] on textarea "- Handle all part of creative for digital. Create content plan until visual con…" at bounding box center [125, 185] width 208 height 30
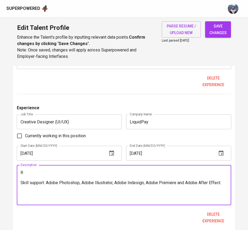
click at [23, 173] on textarea "R Skill support: Adobe Photoshop, Adobe Illustrator, Adobe Indesign, Adobe Prem…" at bounding box center [125, 185] width 208 height 30
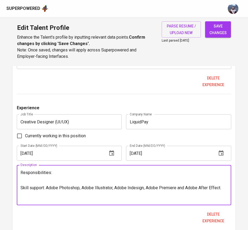
drag, startPoint x: 223, startPoint y: 191, endPoint x: 20, endPoint y: 186, distance: 203.6
click at [20, 186] on div "Responsibilities: Skill support: Adobe Photoshop, Adobe Illustrator, Adobe Inde…" at bounding box center [124, 185] width 215 height 40
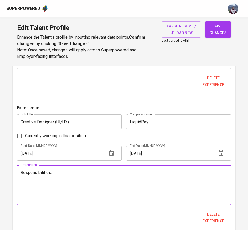
click at [22, 177] on textarea "Responsibilities:" at bounding box center [125, 185] width 208 height 30
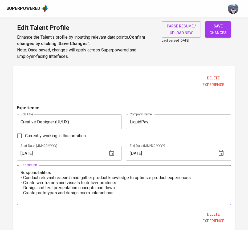
scroll to position [0, 0]
type textarea "Responsibilities: - Conduct relevant research and gather product knowledge to o…"
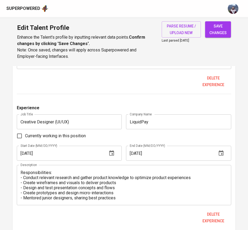
click at [152, 84] on div "Delete experience" at bounding box center [124, 81] width 215 height 16
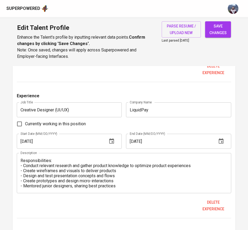
scroll to position [1418, 0]
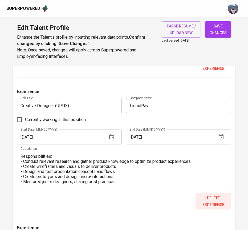
click at [212, 196] on span "Delete experience" at bounding box center [213, 201] width 31 height 13
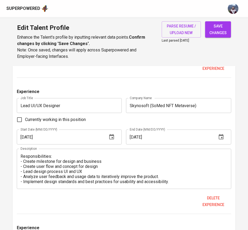
scroll to position [599, 0]
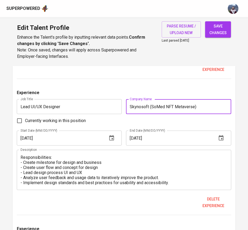
click at [205, 110] on input "Skynosoft (SoMed NFT Metaverse)" at bounding box center [178, 106] width 105 height 15
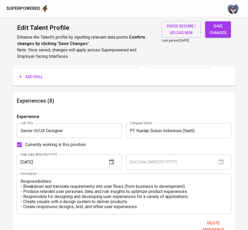
scroll to position [438, 0]
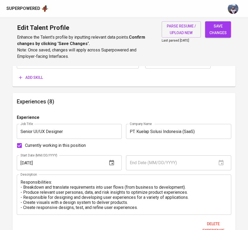
type input "Skynosoft (SoMed NFT Metaverse) - Project Based"
click at [47, 163] on input "04/01/2019" at bounding box center [60, 163] width 87 height 15
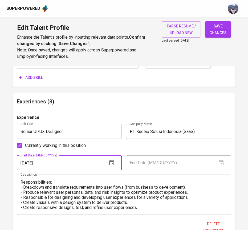
type input "04/01/2023"
click at [20, 146] on input "Currently working in this position" at bounding box center [19, 145] width 11 height 11
checkbox input "false"
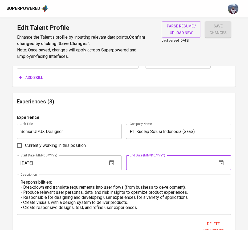
click at [147, 165] on input "text" at bounding box center [169, 163] width 87 height 15
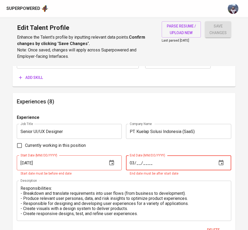
type input "0_/__/____"
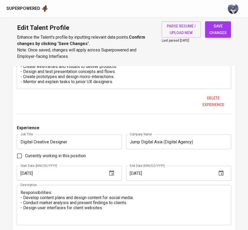
scroll to position [1448, 0]
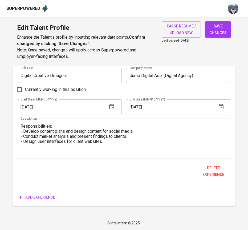
type input "04/01/2024"
click at [39, 198] on span "Add experience" at bounding box center [37, 197] width 36 height 7
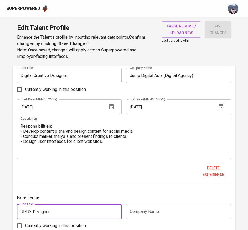
scroll to position [1482, 0]
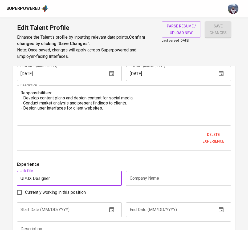
type input "UI/UX Designer"
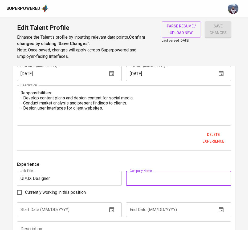
click at [145, 178] on input "text" at bounding box center [178, 178] width 105 height 15
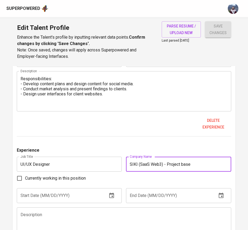
scroll to position [1497, 0]
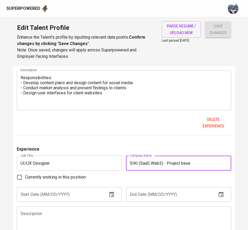
type input "SIKI (SaaS Web3) - Project base"
click at [75, 193] on input "text" at bounding box center [60, 194] width 87 height 15
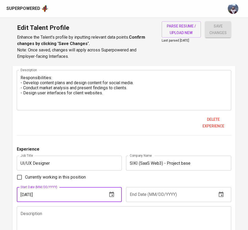
type input "03/01/2024"
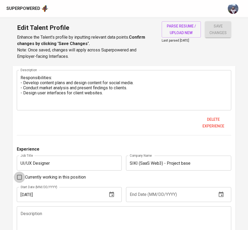
click at [19, 176] on input "Currently working in this position" at bounding box center [19, 177] width 11 height 11
checkbox input "true"
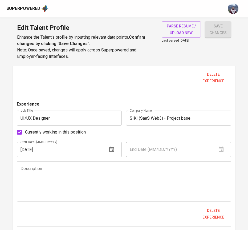
scroll to position [1542, 0]
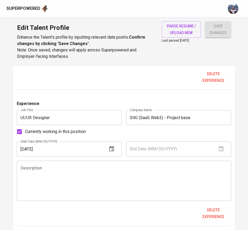
click at [44, 176] on textarea at bounding box center [125, 181] width 208 height 30
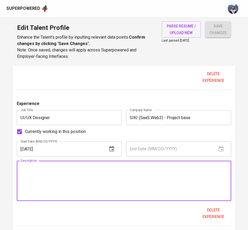
click at [44, 176] on textarea at bounding box center [125, 181] width 208 height 30
paste textarea "Translate business requirements into user flows, take the business needs and br…"
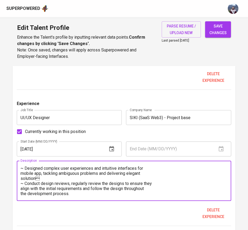
scroll to position [0, 0]
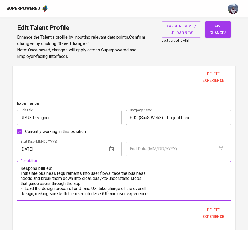
click at [22, 173] on textarea "Responsibilities: Translate business requirements into user flows, take the bus…" at bounding box center [125, 181] width 208 height 30
click at [21, 177] on textarea "Responsibilities: - Translate business requirements into user flows, take the b…" at bounding box center [125, 181] width 208 height 30
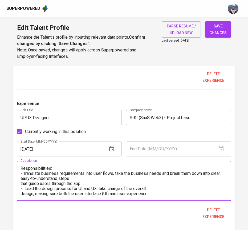
click at [21, 184] on textarea "Responsibilities: - Translate business requirements into user flows, take the b…" at bounding box center [125, 181] width 208 height 30
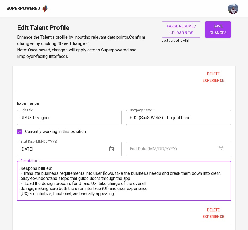
click at [24, 185] on textarea "Responsibilities: - Translate business requirements into user flows, take the b…" at bounding box center [125, 181] width 208 height 30
click at [21, 188] on textarea "Responsibilities: - Translate business requirements into user flows, take the b…" at bounding box center [125, 181] width 208 height 30
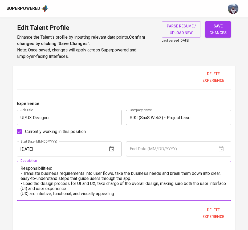
click at [21, 193] on textarea "Responsibilities: - Translate business requirements into user flows, take the b…" at bounding box center [125, 181] width 208 height 30
click at [166, 187] on textarea "Responsibilities: - Translate business requirements into user flows, take the b…" at bounding box center [125, 181] width 208 height 30
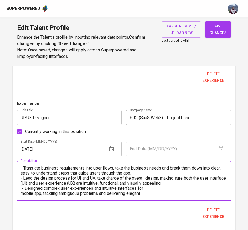
click at [25, 187] on textarea "Responsibilities: - Translate business requirements into user flows, take the b…" at bounding box center [125, 181] width 208 height 30
click at [21, 193] on textarea "Responsibilities: - Translate business requirements into user flows, take the b…" at bounding box center [125, 181] width 208 height 30
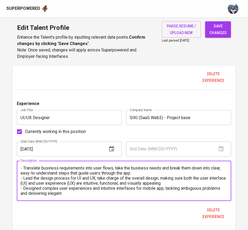
scroll to position [13, 0]
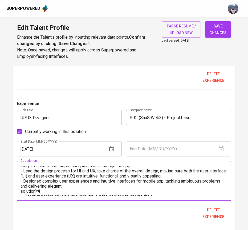
click at [21, 191] on textarea "Responsibilities: - Translate business requirements into user flows, take the b…" at bounding box center [125, 181] width 208 height 30
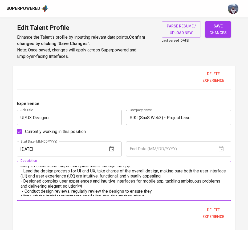
click at [88, 187] on textarea "Responsibilities: - Translate business requirements into user flows, take the b…" at bounding box center [125, 181] width 208 height 30
click at [25, 191] on textarea "Responsibilities: - Translate business requirements into user flows, take the b…" at bounding box center [125, 181] width 208 height 30
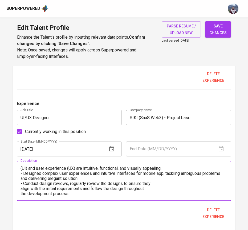
click at [21, 189] on textarea "Responsibilities: - Translate business requirements into user flows, take the b…" at bounding box center [125, 181] width 208 height 30
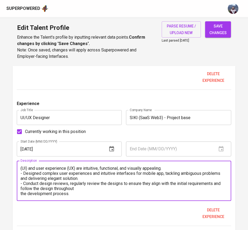
click at [21, 194] on textarea "Responsibilities: - Translate business requirements into user flows, take the b…" at bounding box center [125, 181] width 208 height 30
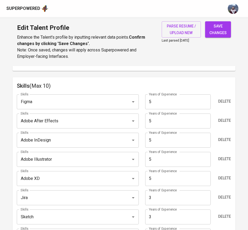
scroll to position [262, 0]
type textarea "Responsibilities: - Translate business requirements into user flows, take the b…"
click at [155, 104] on input "5" at bounding box center [178, 102] width 66 height 15
type input "6"
click at [127, 91] on div "Skills Figma Skills Years of Experience 6 Years of Experience Delete Skills Ado…" at bounding box center [124, 174] width 215 height 168
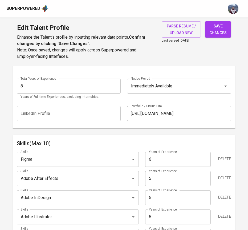
scroll to position [205, 0]
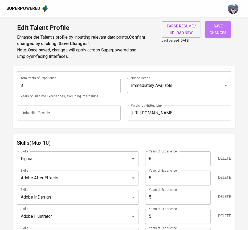
click at [221, 32] on span "save changes" at bounding box center [218, 29] width 17 height 13
type input "Sketch"
type input "Jira"
type input "UI/UX Designer"
type input "SIKI (SaaS Web3) - Project base"
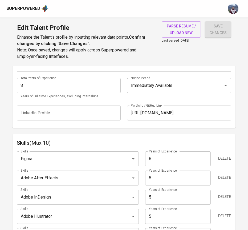
checkbox input "true"
type input "03/01/2024"
type input "Senior UI/UX Designer"
type input "PT. Kuelap Solusi Indonesia (SaaS)"
type input "04/01/2023"
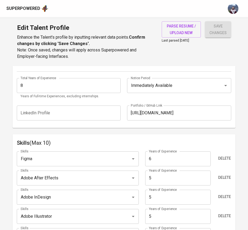
type input "04/01/2024"
type input "Lead UI/UX Designer"
type input "Skynosoft (SoMed NFT Metaverse) - Project Based"
type input "08/01/2022"
type input "03/01/2023"
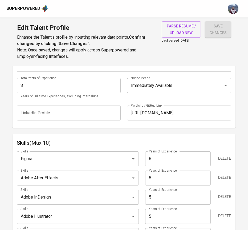
type input "Senior UI/UX Designer"
type input "Bank Mandiri (Banking)"
type input "08/01/2021"
type input "08/01/2022"
type input "Product Designer"
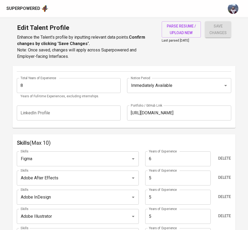
type input "Qasir (Point of Sale)"
type input "08/01/2020"
type input "05/01/2021"
type input "DesignOps"
type input "Fazz Financial (Fintech)"
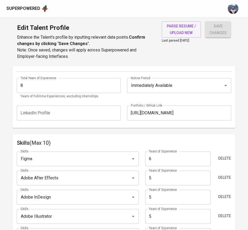
type input "03/01/2019"
type input "10/01/2020"
type input "UIX Designer"
type input "[DOMAIN_NAME] (B2B Marketplace)"
type input "02/01/2018"
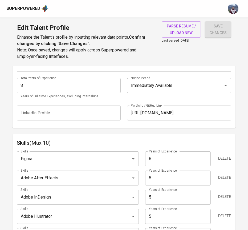
type input "02/01/2019"
type input "Creative (UIX) Designer"
type input "LiquidPay (Fintech)"
type input "06/01/2017"
type input "10/01/2017"
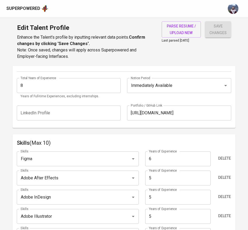
type input "Digital Creative Designer"
type input "Jump Digital Asia (Digital Agency)"
checkbox input "false"
type input "05/01/2016"
type input "05/01/2017"
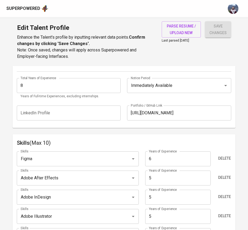
type textarea "Responsibilities: - Develop content plans and design content for social media. …"
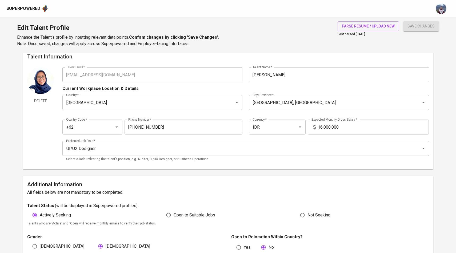
scroll to position [6, 0]
click at [248, 126] on input "16.000.000" at bounding box center [373, 126] width 111 height 15
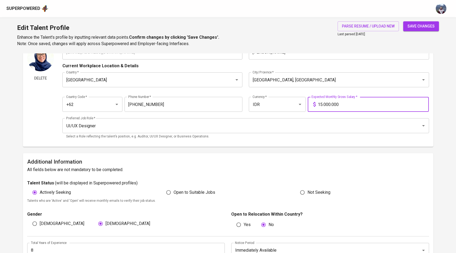
scroll to position [32, 0]
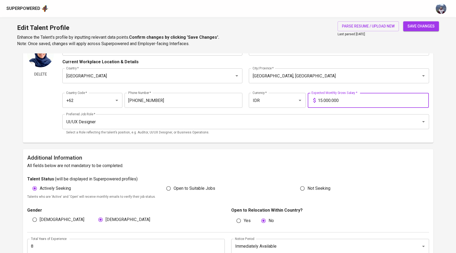
type input "15.000.000"
click at [248, 27] on span "save changes" at bounding box center [421, 26] width 27 height 7
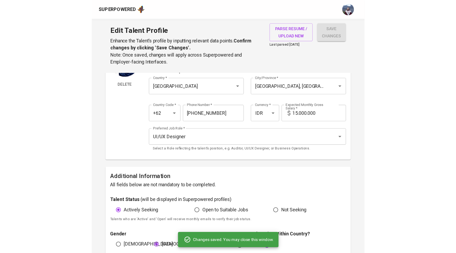
scroll to position [29, 0]
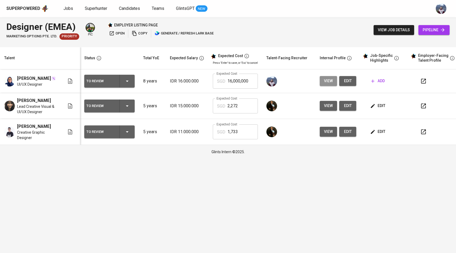
click at [331, 79] on button "view" at bounding box center [328, 81] width 17 height 10
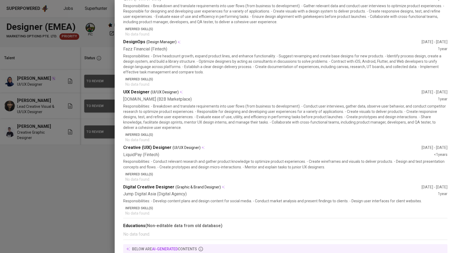
scroll to position [168, 0]
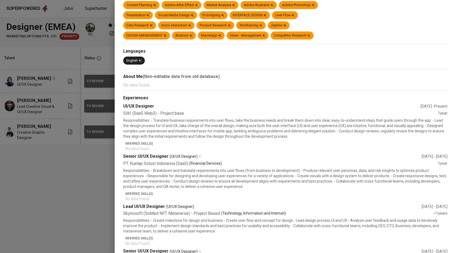
click at [74, 152] on div at bounding box center [228, 126] width 456 height 253
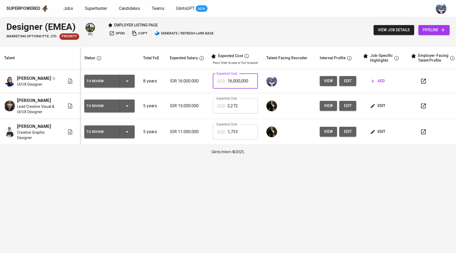
drag, startPoint x: 250, startPoint y: 86, endPoint x: 209, endPoint y: 86, distance: 40.8
click at [209, 86] on td "Expected Cost SGD 16,000,000 Expected Cost" at bounding box center [236, 81] width 54 height 24
click at [372, 108] on icon "button" at bounding box center [373, 106] width 4 height 4
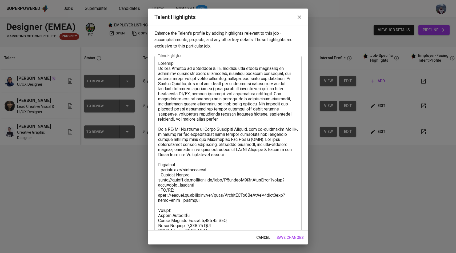
click at [286, 236] on span "save changes" at bounding box center [290, 237] width 27 height 7
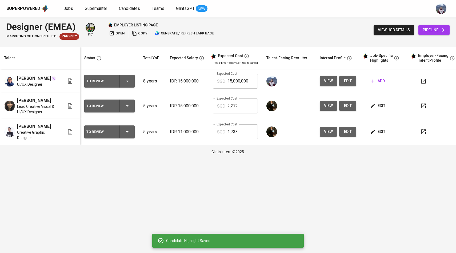
click at [378, 82] on span "add" at bounding box center [378, 81] width 14 height 7
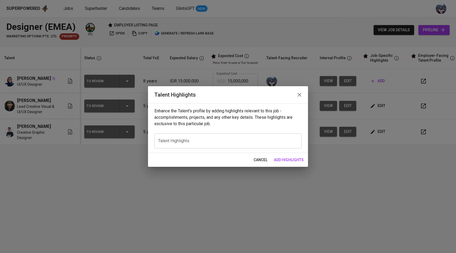
click at [287, 146] on div "x Talent Highlights" at bounding box center [227, 140] width 147 height 15
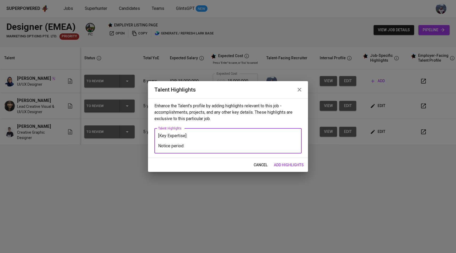
type textarea "[Key Expertise]: Notice period:"
click at [284, 165] on span "add highlights" at bounding box center [289, 165] width 30 height 7
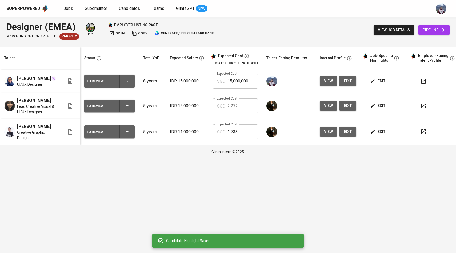
click at [381, 83] on span "edit" at bounding box center [378, 81] width 14 height 7
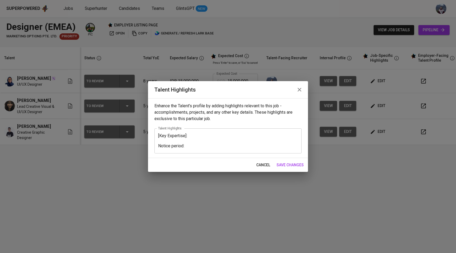
click at [204, 143] on textarea "[Key Expertise]: Notice period:" at bounding box center [228, 140] width 140 height 15
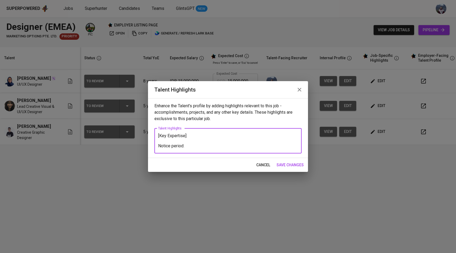
click at [199, 146] on textarea "[Key Expertise]: Notice period:" at bounding box center [228, 140] width 140 height 15
click at [191, 138] on textarea "[Key Expertise]: Notice period: Immediately" at bounding box center [228, 140] width 140 height 15
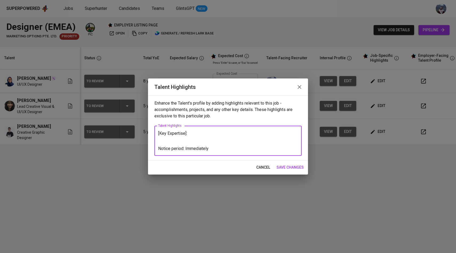
click at [191, 133] on textarea "[Key Expertise]: Notice period: Immediately" at bounding box center [228, 141] width 140 height 20
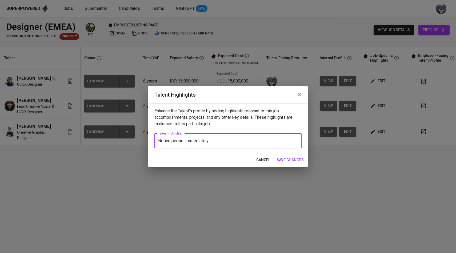
click at [159, 142] on textarea "Notice period: Immediately" at bounding box center [228, 140] width 140 height 5
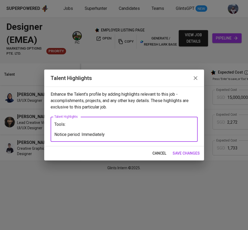
click at [65, 125] on textarea "Tools: Notice period: Immediately" at bounding box center [124, 129] width 140 height 15
click at [63, 129] on textarea "Key Expertise: Notice period: Immediately" at bounding box center [124, 129] width 140 height 15
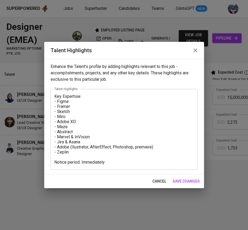
click at [53, 96] on div "Key Expertise: - Figma - Framer - Sketch - Miro - Adobe XD - Maze - Abstract - …" at bounding box center [124, 129] width 147 height 81
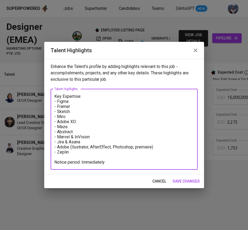
click at [55, 96] on textarea "Key Expertise: - Figma - Framer - Sketch - Miro - Adobe XD - Maze - Abstract - …" at bounding box center [124, 129] width 140 height 71
click at [97, 93] on div "[Tools/Key Expertise: - Figma - Framer - Sketch - Miro - Adobe XD - Maze - Abst…" at bounding box center [124, 129] width 147 height 81
click at [93, 96] on textarea "[Tools/Key Expertise: - Figma - Framer - Sketch - Miro - Adobe XD - Maze - Abst…" at bounding box center [124, 129] width 140 height 71
type textarea "[Tools/Key Expertise]: - Figma - Framer - Sketch - Miro - Adobe XD - Maze - Abs…"
click at [189, 178] on span "save changes" at bounding box center [186, 181] width 27 height 7
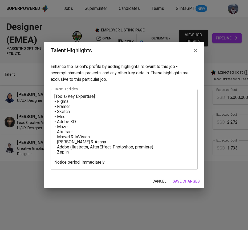
scroll to position [0, 212]
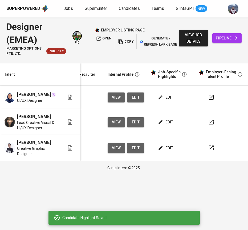
click at [160, 132] on td "edit" at bounding box center [173, 122] width 48 height 26
click at [163, 126] on span "edit" at bounding box center [166, 122] width 14 height 7
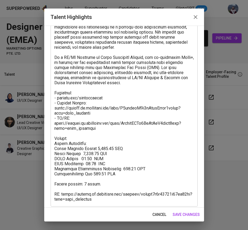
scroll to position [75, 0]
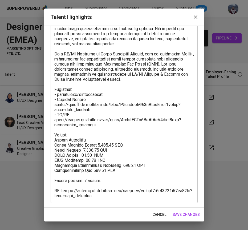
click at [175, 212] on span "save changes" at bounding box center [186, 215] width 27 height 7
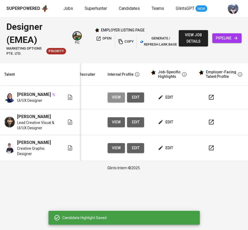
click at [116, 98] on span "view" at bounding box center [116, 97] width 9 height 7
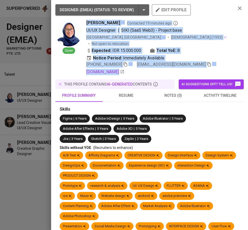
drag, startPoint x: 82, startPoint y: 66, endPoint x: 136, endPoint y: 70, distance: 54.0
click at [124, 70] on icon at bounding box center [122, 71] width 3 height 3
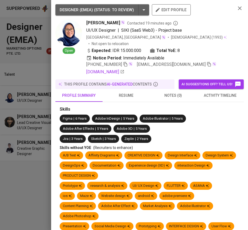
click at [22, 78] on div at bounding box center [124, 115] width 248 height 230
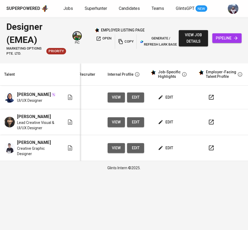
click at [165, 95] on button "edit" at bounding box center [166, 98] width 18 height 10
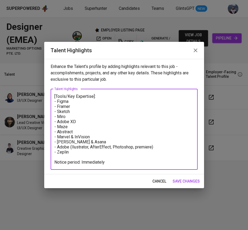
click at [81, 156] on textarea "[Tools/Key Expertise]: - Figma - Framer - Sketch - Miro - Adobe XD - Maze - Abs…" at bounding box center [124, 129] width 140 height 71
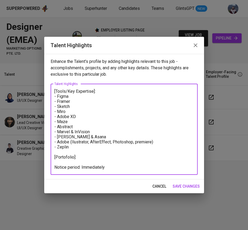
paste textarea "[URL][DOMAIN_NAME]"
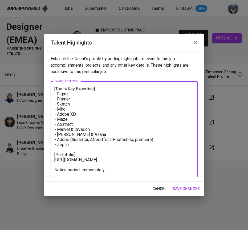
type textarea "[Tools/Key Expertise]: - Figma - Framer - Sketch - Miro - Adobe XD - Maze - Abs…"
click at [181, 189] on span "save changes" at bounding box center [186, 189] width 27 height 7
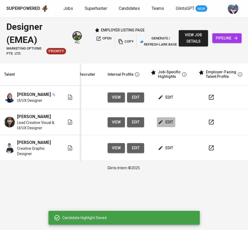
click at [161, 121] on button "edit" at bounding box center [166, 122] width 18 height 10
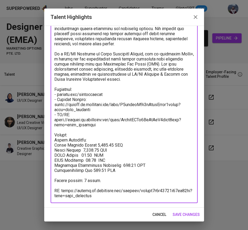
drag, startPoint x: 119, startPoint y: 170, endPoint x: 50, endPoint y: 141, distance: 75.5
click at [50, 141] on div "Enhance the Talent's profile by adding highlights relevant to this job - accomp…" at bounding box center [124, 117] width 160 height 182
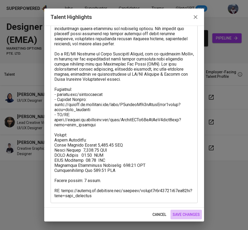
click at [180, 215] on span "save changes" at bounding box center [186, 215] width 27 height 7
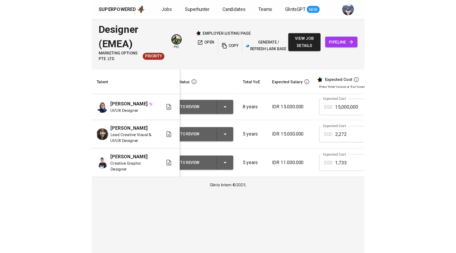
scroll to position [0, 0]
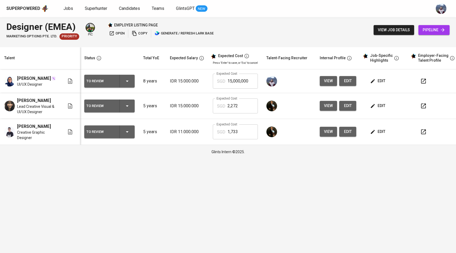
click at [130, 85] on div "To Review" at bounding box center [109, 81] width 46 height 13
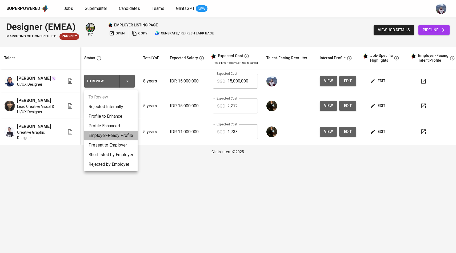
click at [123, 135] on li "Employer-Ready Profile" at bounding box center [110, 136] width 53 height 10
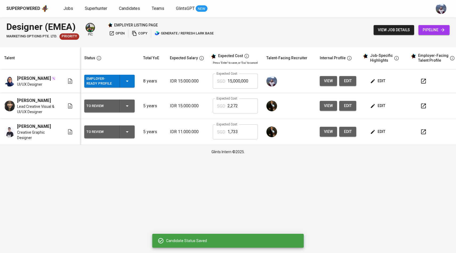
click at [379, 82] on span "edit" at bounding box center [378, 81] width 14 height 7
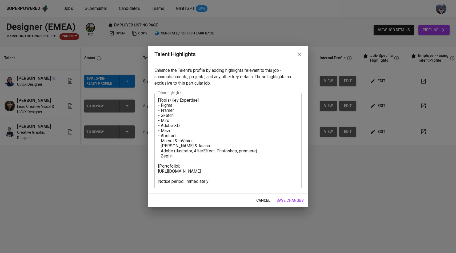
click at [159, 99] on textarea "[Tools/Key Expertise]: - Figma - Framer - Sketch - Miro - Adobe XD - Maze - Abs…" at bounding box center [228, 141] width 140 height 86
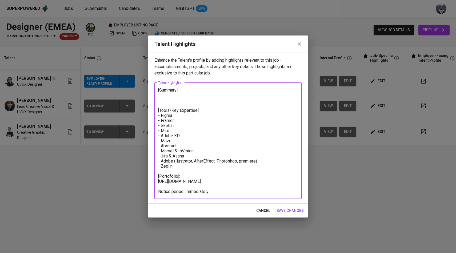
type textarea "[Summary]: [Tools/Key Expertise]: - Figma - Framer - Sketch - Miro - Adobe XD -…"
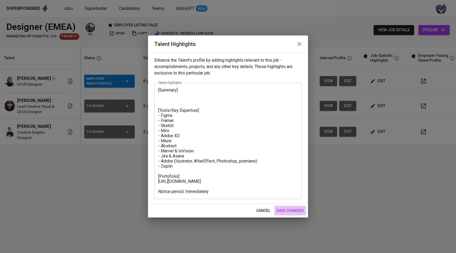
click at [284, 210] on span "save changes" at bounding box center [290, 210] width 27 height 7
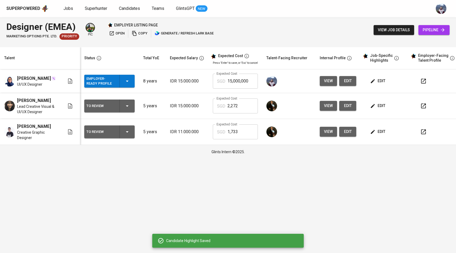
click at [377, 80] on span "edit" at bounding box center [378, 81] width 14 height 7
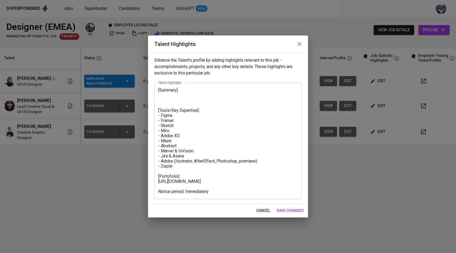
click at [168, 94] on textarea "[Summary]: [Tools/Key Expertise]: - Figma - Framer - Sketch - Miro - Adobe XD -…" at bounding box center [228, 141] width 140 height 106
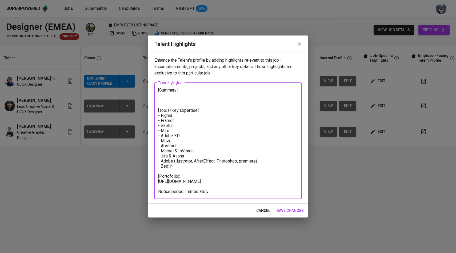
paste textarea "Highly skilled UI/UX Designer with 6 years of experience creating intuitive, vi…"
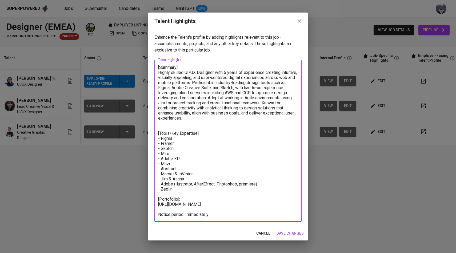
click at [159, 72] on textarea "[Summary]: Highly skilled UI/UX Designer with 6 years of experience creating in…" at bounding box center [228, 141] width 140 height 152
click at [222, 83] on textarea "[Summary]: [PERSON_NAME] is a highly skilled UI/UX Designer with 6 years of exp…" at bounding box center [228, 141] width 140 height 152
click at [223, 97] on textarea "[Summary]: [PERSON_NAME] is a highly skilled UI/UX Designer with 6 years of exp…" at bounding box center [228, 141] width 140 height 152
click at [222, 97] on textarea "[Summary]: [PERSON_NAME] is a highly skilled UI/UX Designer with 6 years of exp…" at bounding box center [228, 141] width 140 height 152
drag, startPoint x: 230, startPoint y: 121, endPoint x: 275, endPoint y: 104, distance: 47.8
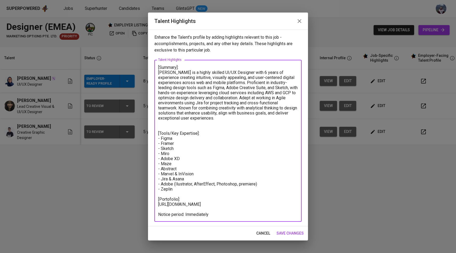
click at [275, 104] on textarea "[Summary]: [PERSON_NAME] is a highly skilled UI/UX Designer with 6 years of exp…" at bounding box center [228, 141] width 140 height 152
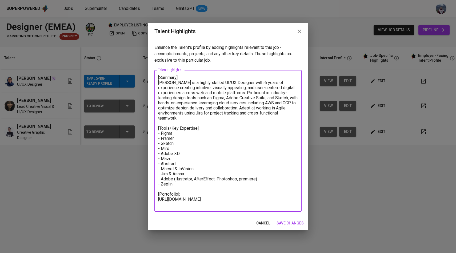
click at [223, 92] on textarea "[Summary]: [PERSON_NAME] is a highly skilled UI/UX Designer with 6 years of exp…" at bounding box center [228, 141] width 140 height 132
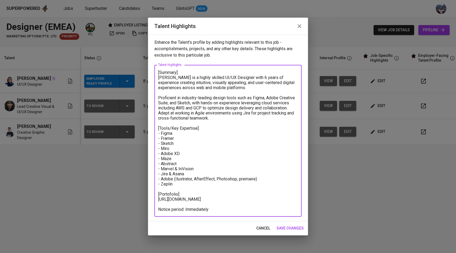
click at [244, 85] on textarea "[Summary]: [PERSON_NAME] is a highly skilled UI/UX Designer with 6 years of exp…" at bounding box center [228, 141] width 140 height 142
click at [234, 89] on textarea "[Summary]: [PERSON_NAME] is a highly skilled UI/UX Designer with 6 years of exp…" at bounding box center [228, 141] width 140 height 142
click at [159, 98] on textarea "[Summary]: Adlinda is a highly skilled UI/UX Designer with 6 years of experienc…" at bounding box center [228, 141] width 140 height 142
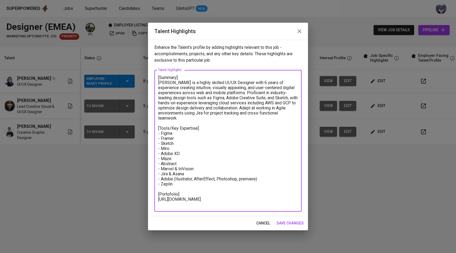
click at [287, 108] on textarea "[Summary]: Adlinda is a highly skilled UI/UX Designer with 6 years of experienc…" at bounding box center [228, 141] width 140 height 132
click at [280, 113] on textarea "[Summary]: Adlinda is a highly skilled UI/UX Designer with 6 years of experienc…" at bounding box center [228, 141] width 140 height 132
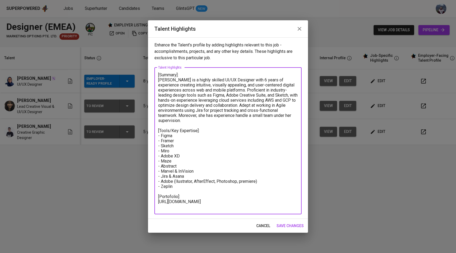
drag, startPoint x: 281, startPoint y: 117, endPoint x: 151, endPoint y: 80, distance: 134.8
click at [151, 80] on div "Enhance the Talent's profile by adding highlights relevant to this job - accomp…" at bounding box center [228, 127] width 160 height 181
click at [265, 120] on textarea "[Summary]: Adlinda is a highly skilled UI/UX Designer with 6 years of experienc…" at bounding box center [228, 140] width 140 height 137
drag, startPoint x: 278, startPoint y: 116, endPoint x: 153, endPoint y: 80, distance: 129.9
click at [153, 80] on div "Enhance the Talent's profile by adding highlights relevant to this job - accomp…" at bounding box center [228, 127] width 160 height 181
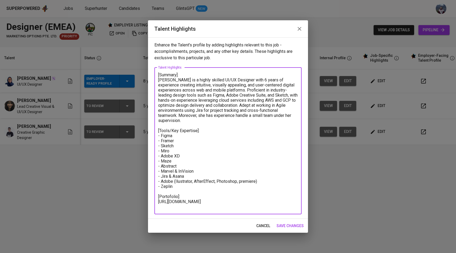
paste textarea "n accomplished UI/UX Designer with 6 years of experience designing intuitive, v…"
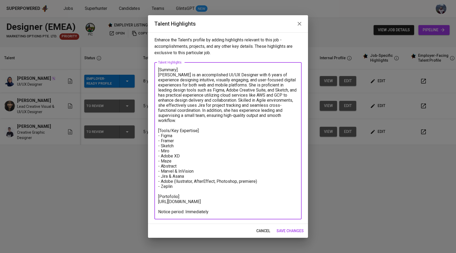
click at [204, 110] on textarea "[Summary]: Adlinda is an accomplished UI/UX Designer with 6 years of experience…" at bounding box center [228, 140] width 140 height 147
type textarea "[Summary]: Adlinda is an accomplished UI/UX Designer with 6 years of experience…"
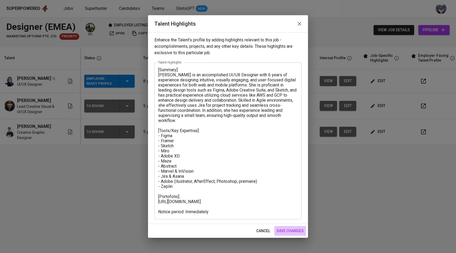
click at [293, 233] on span "save changes" at bounding box center [290, 231] width 27 height 7
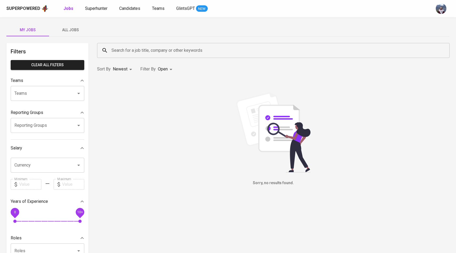
click at [75, 29] on span "All Jobs" at bounding box center [70, 30] width 36 height 7
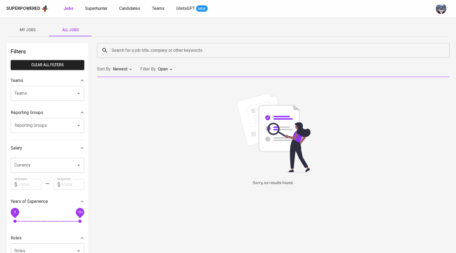
click at [178, 53] on input "Search for a job title, company or other keywords" at bounding box center [274, 50] width 329 height 10
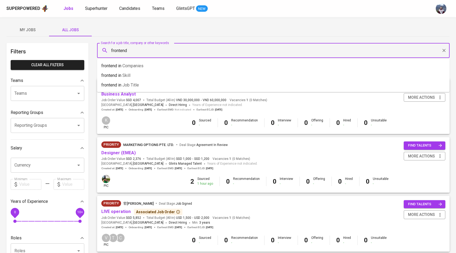
type input "frontend"
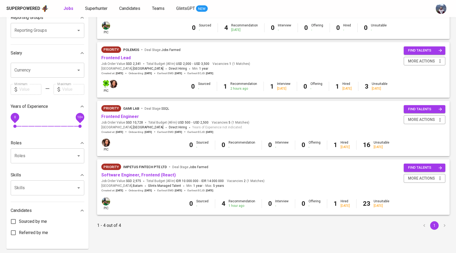
scroll to position [111, 0]
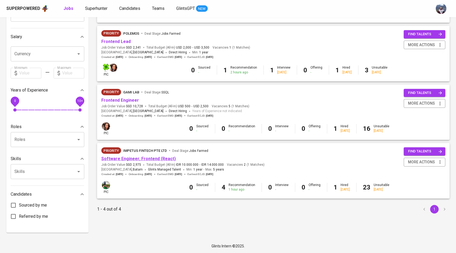
click at [145, 158] on link "Software Engineer, Frontend (React)" at bounding box center [138, 158] width 74 height 5
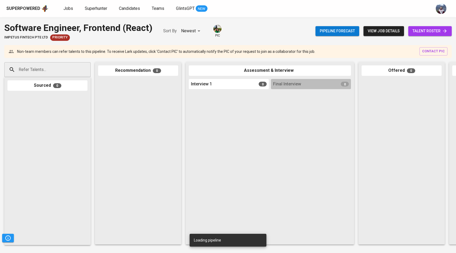
click at [411, 31] on link "talent roster" at bounding box center [429, 31] width 43 height 10
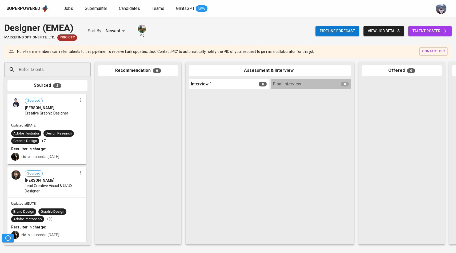
click at [428, 33] on span "talent roster" at bounding box center [430, 31] width 35 height 7
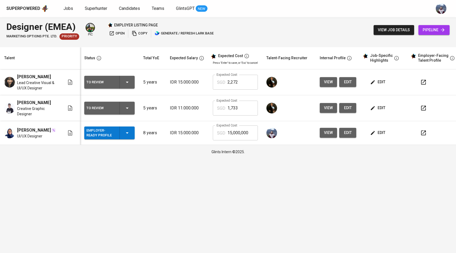
click at [331, 136] on span "view" at bounding box center [328, 132] width 9 height 7
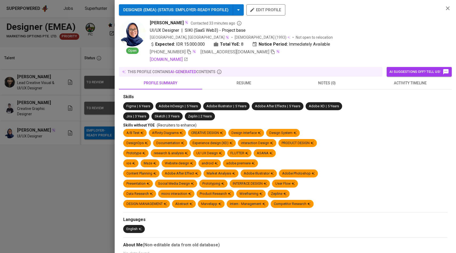
click at [271, 54] on icon "button" at bounding box center [273, 51] width 5 height 5
click at [69, 101] on div at bounding box center [228, 126] width 456 height 253
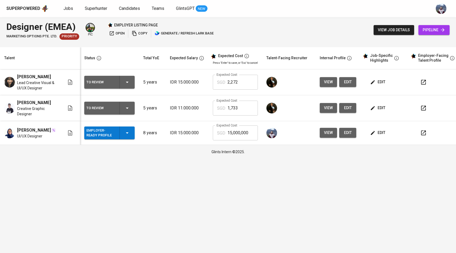
click at [424, 31] on span "pipeline" at bounding box center [434, 30] width 23 height 7
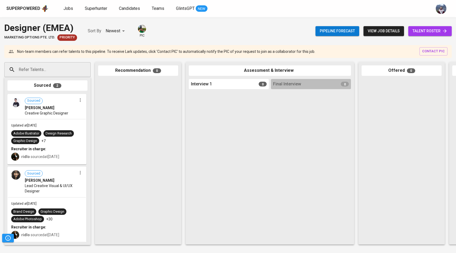
click at [57, 70] on input "Refer Talents..." at bounding box center [45, 70] width 56 height 10
paste input "firdienta21@gmail.com"
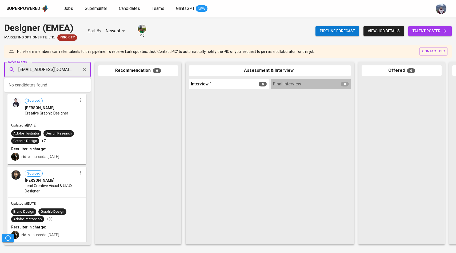
type input "firdienta21@gmail.com"
click at [44, 87] on span "Adlinda FIRDIENTA" at bounding box center [36, 84] width 29 height 5
